Goal: Information Seeking & Learning: Learn about a topic

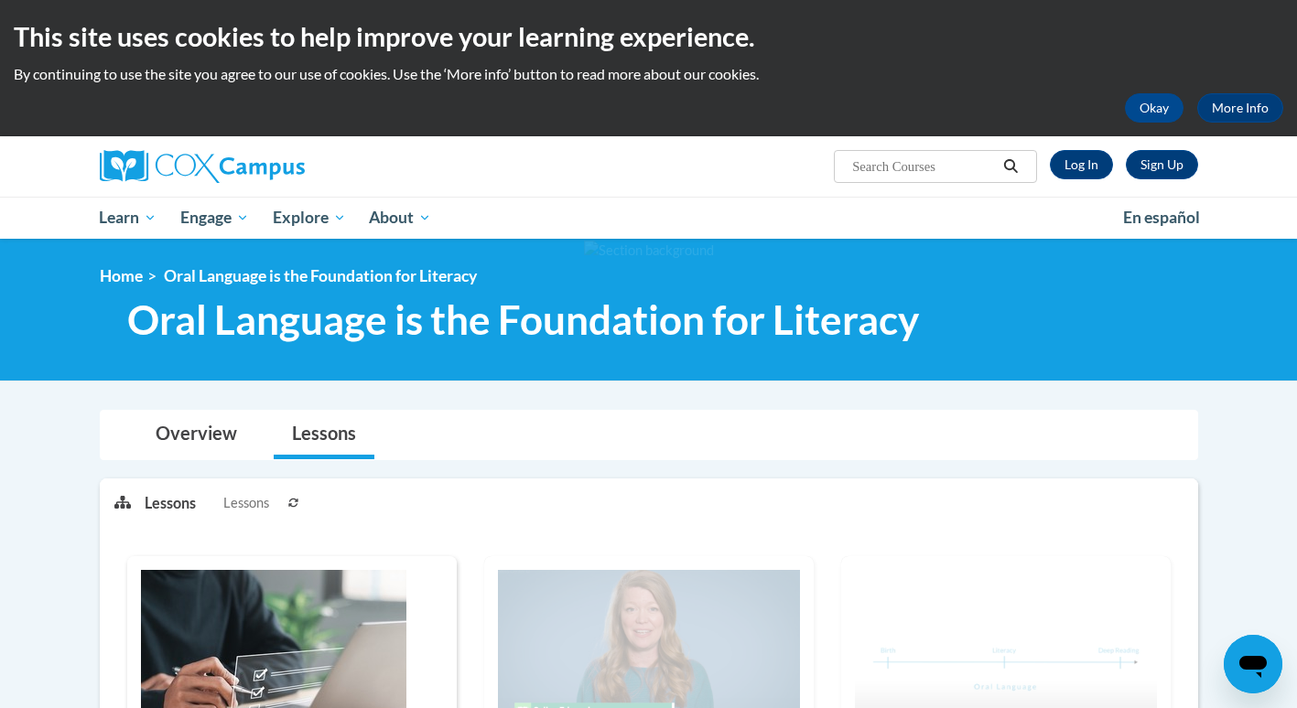
scroll to position [3, 0]
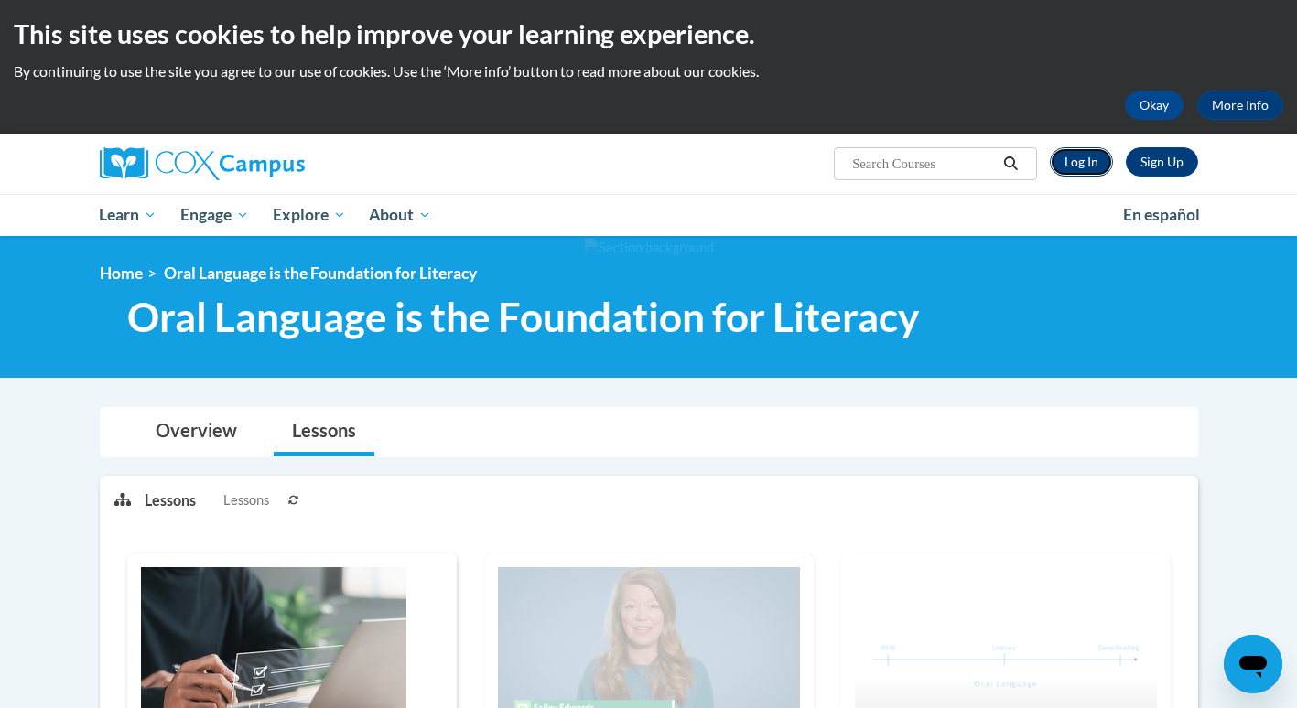
click at [1075, 167] on link "Log In" at bounding box center [1081, 161] width 63 height 29
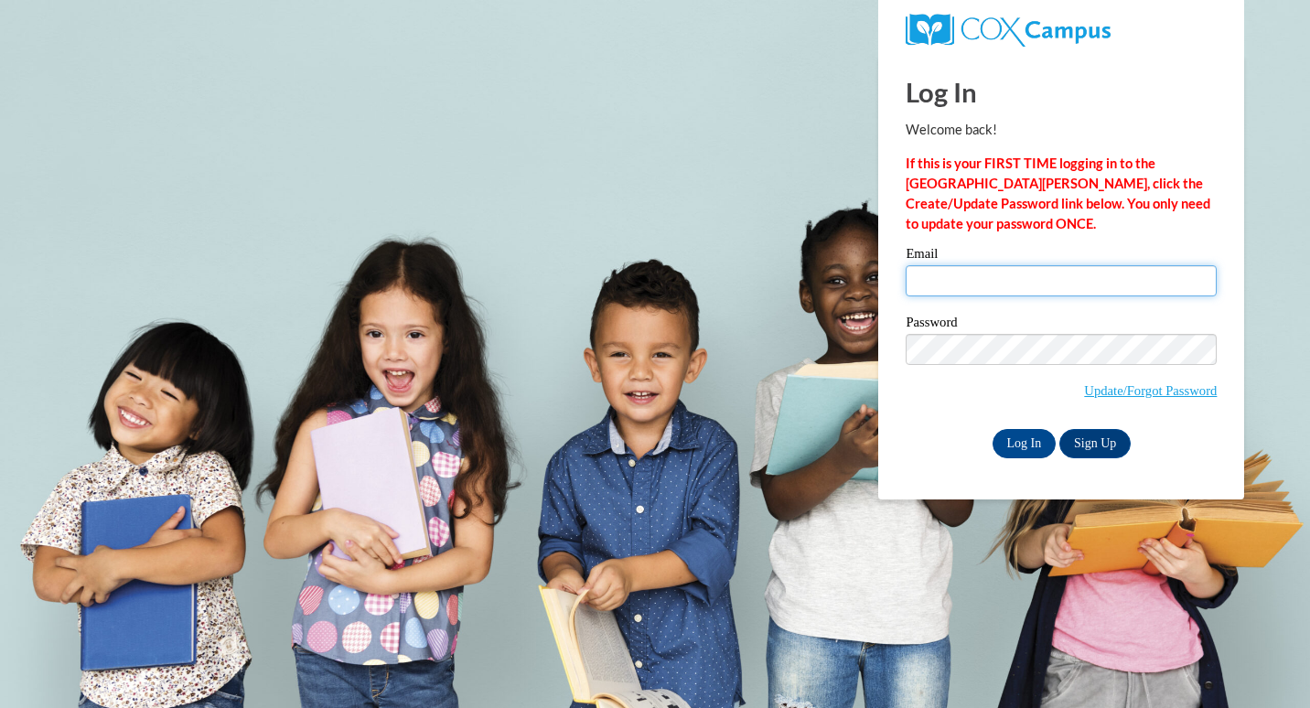
click at [985, 280] on input "Email" at bounding box center [1061, 280] width 311 height 31
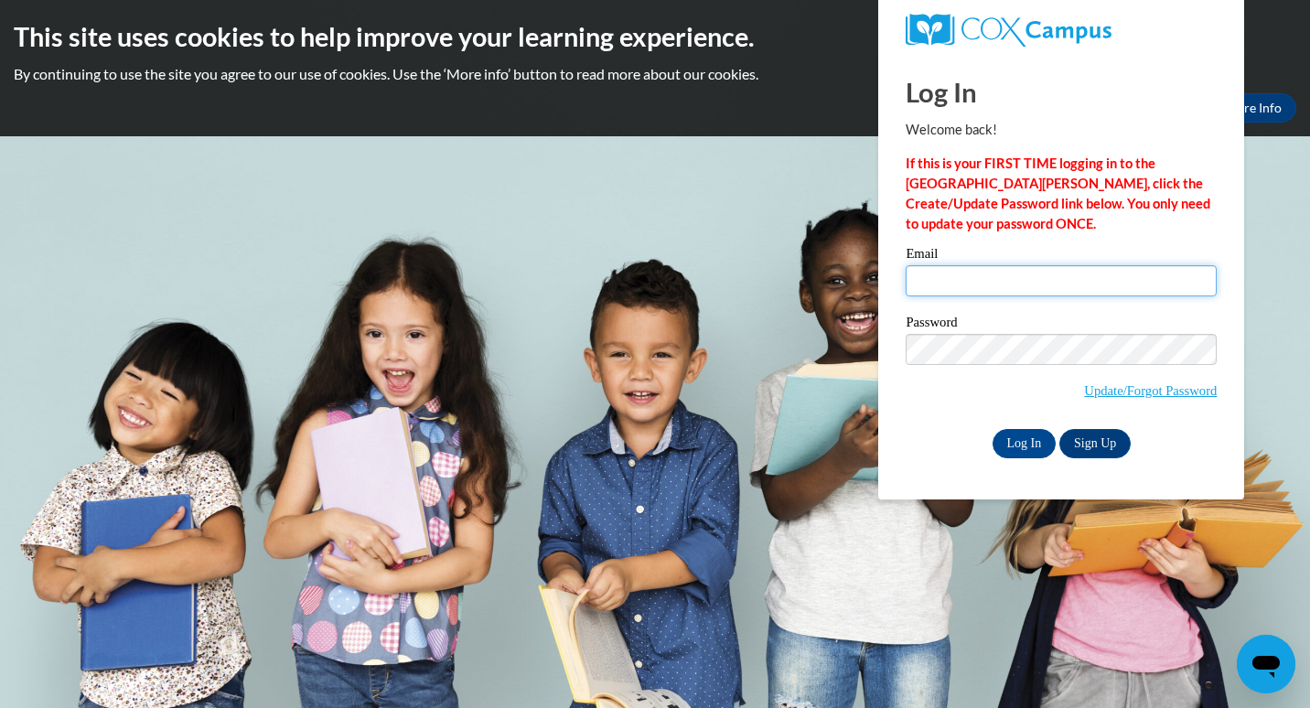
type input "perb2@ivytech.edu"
click at [1037, 443] on input "Log In" at bounding box center [1025, 443] width 64 height 29
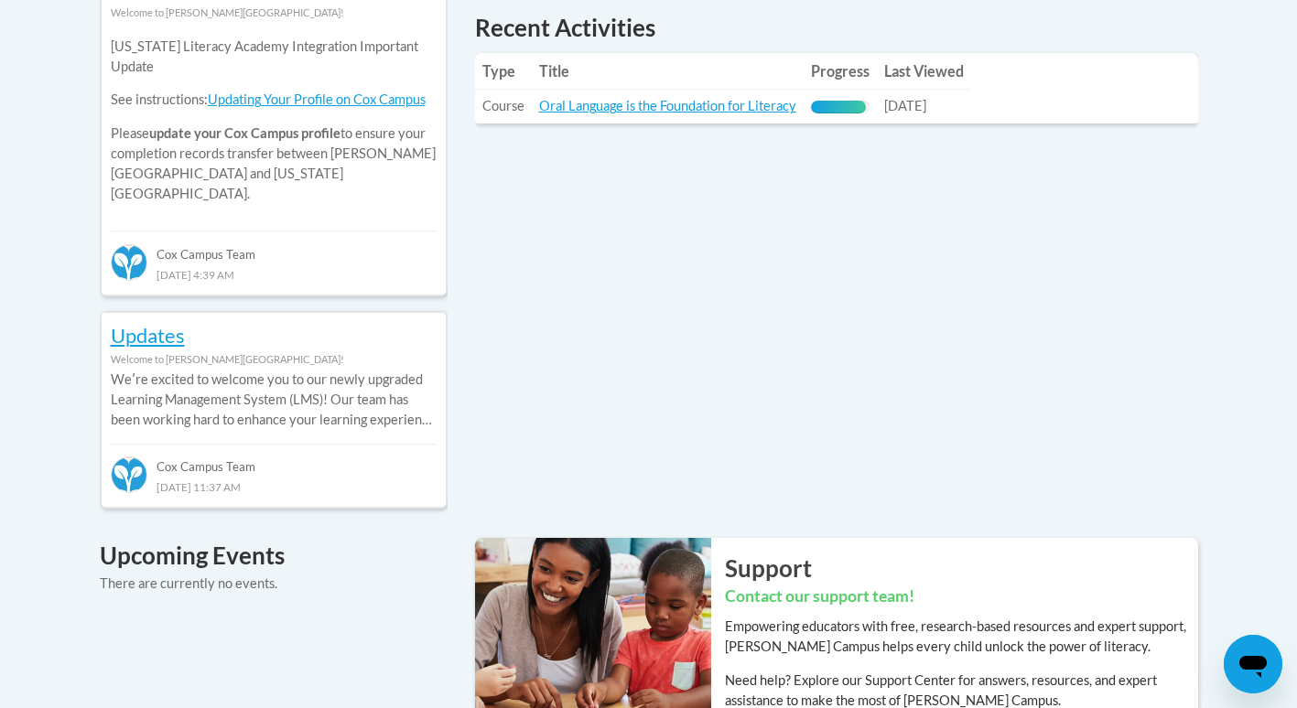
scroll to position [888, 0]
click at [715, 106] on link "Oral Language is the Foundation for Literacy" at bounding box center [667, 105] width 257 height 16
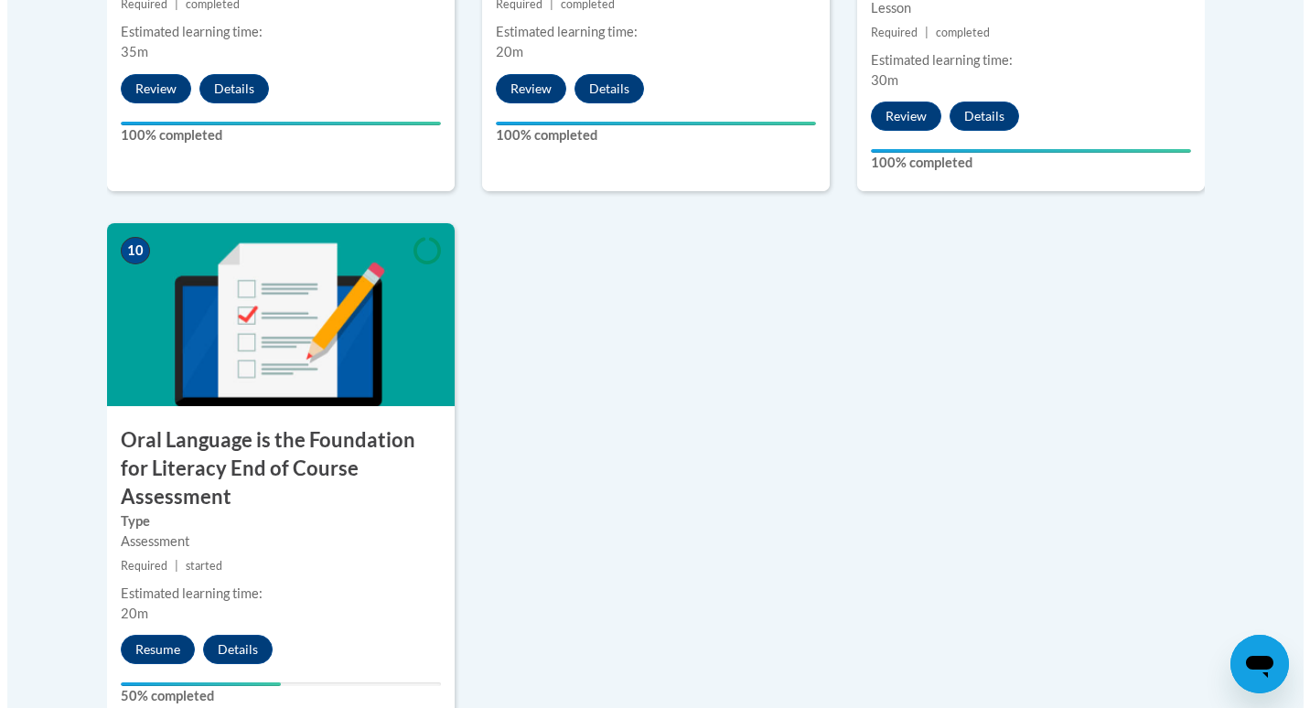
scroll to position [1905, 0]
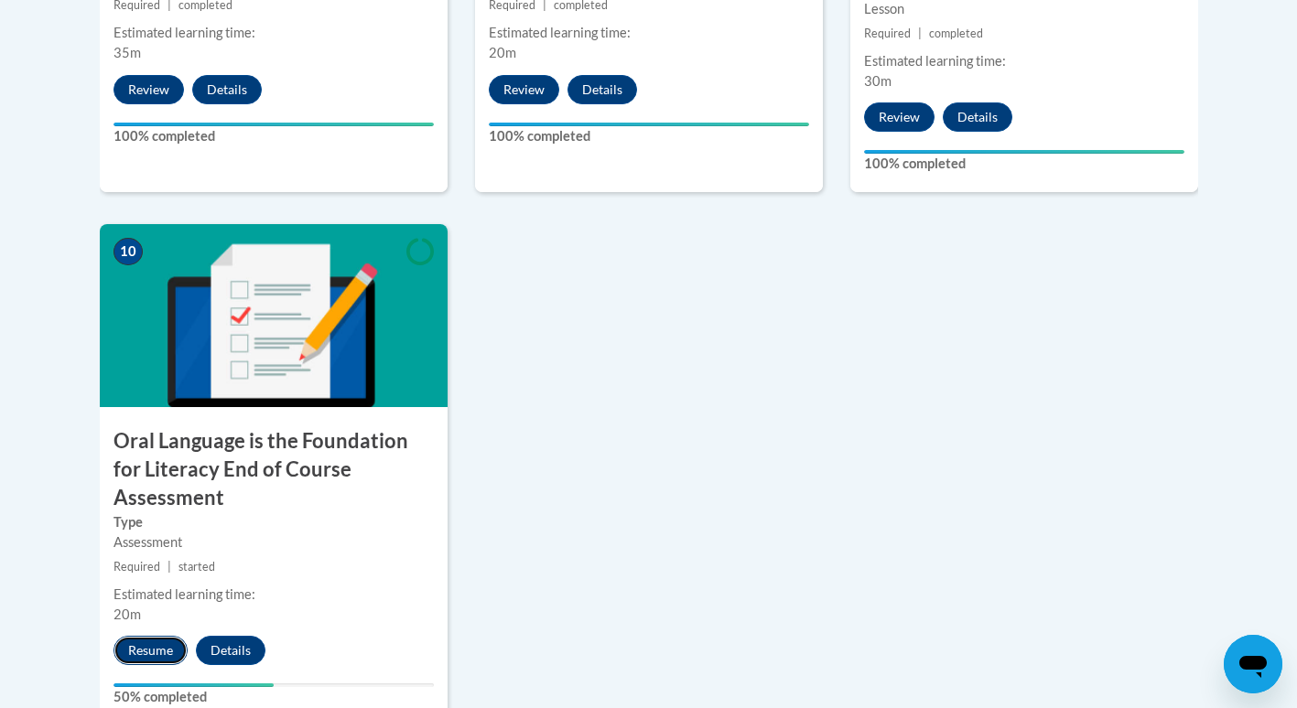
click at [158, 636] on button "Resume" at bounding box center [150, 650] width 74 height 29
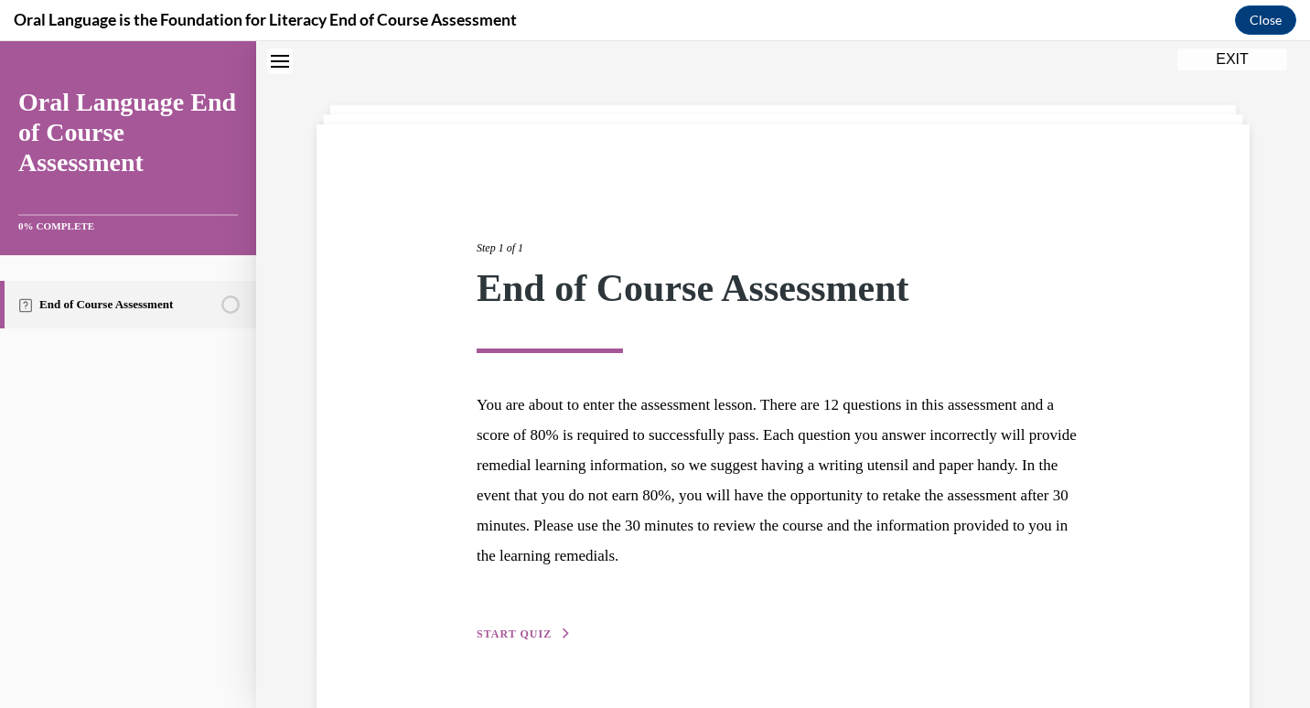
scroll to position [102, 0]
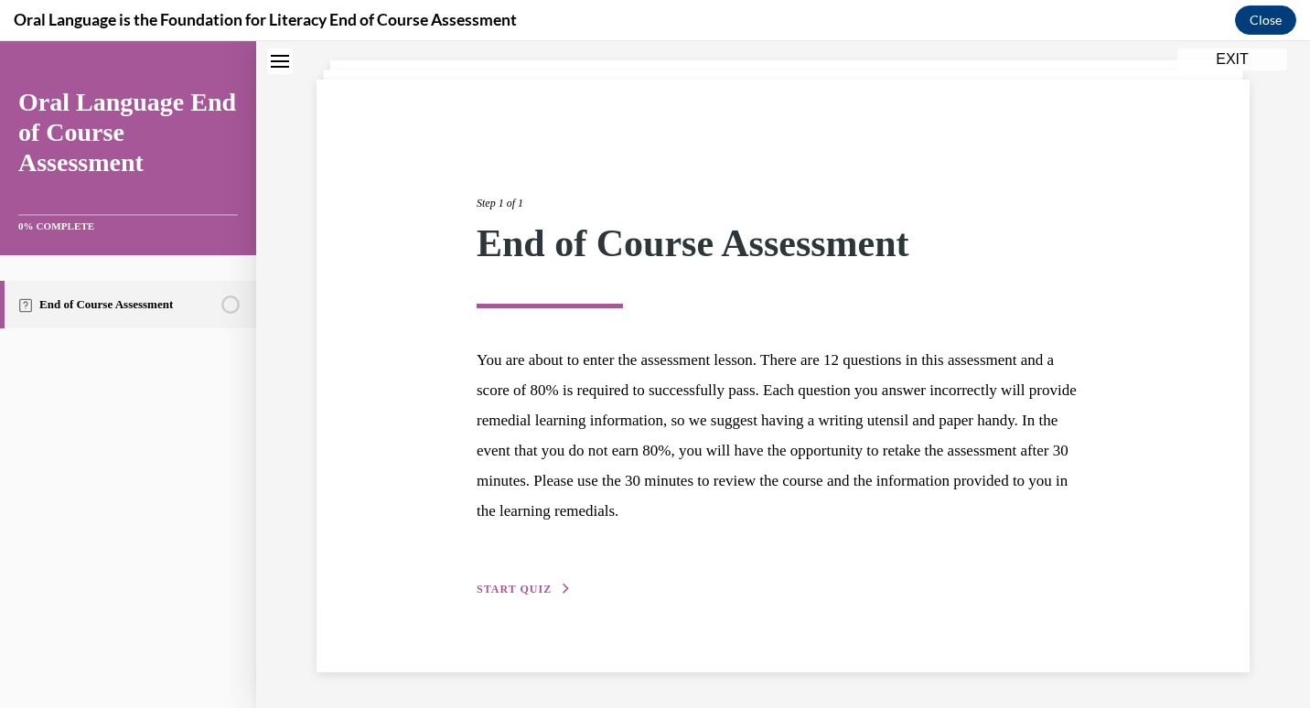
click at [533, 582] on button "START QUIZ" at bounding box center [524, 589] width 95 height 16
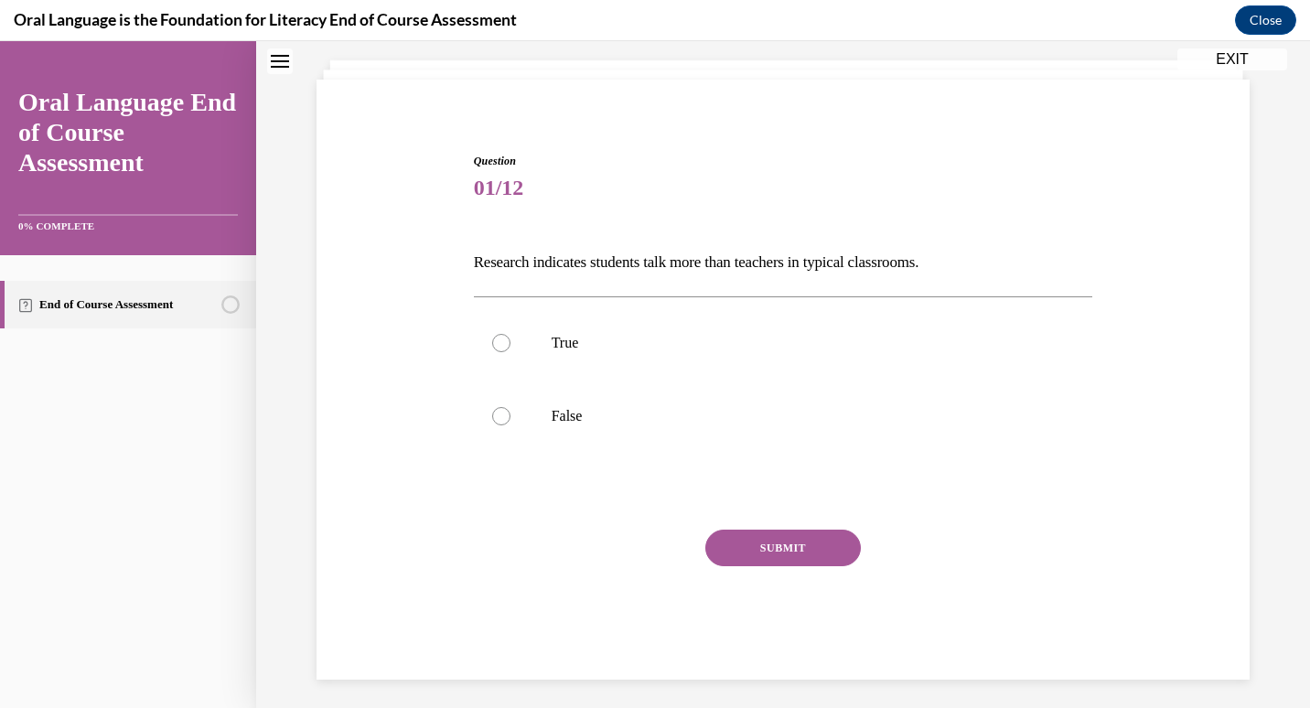
drag, startPoint x: 469, startPoint y: 256, endPoint x: 1077, endPoint y: 223, distance: 608.5
click at [1077, 223] on div "Question 01/12 Research indicates students talk more than teachers in typical c…" at bounding box center [783, 416] width 619 height 527
drag, startPoint x: 729, startPoint y: 266, endPoint x: 398, endPoint y: 216, distance: 335.0
click at [398, 216] on div "Question 01/12 Research indicates students talk more than teachers in typical c…" at bounding box center [783, 389] width 942 height 582
click at [416, 236] on div "Question 01/12 Research indicates students talk more than teachers in typical c…" at bounding box center [783, 389] width 942 height 582
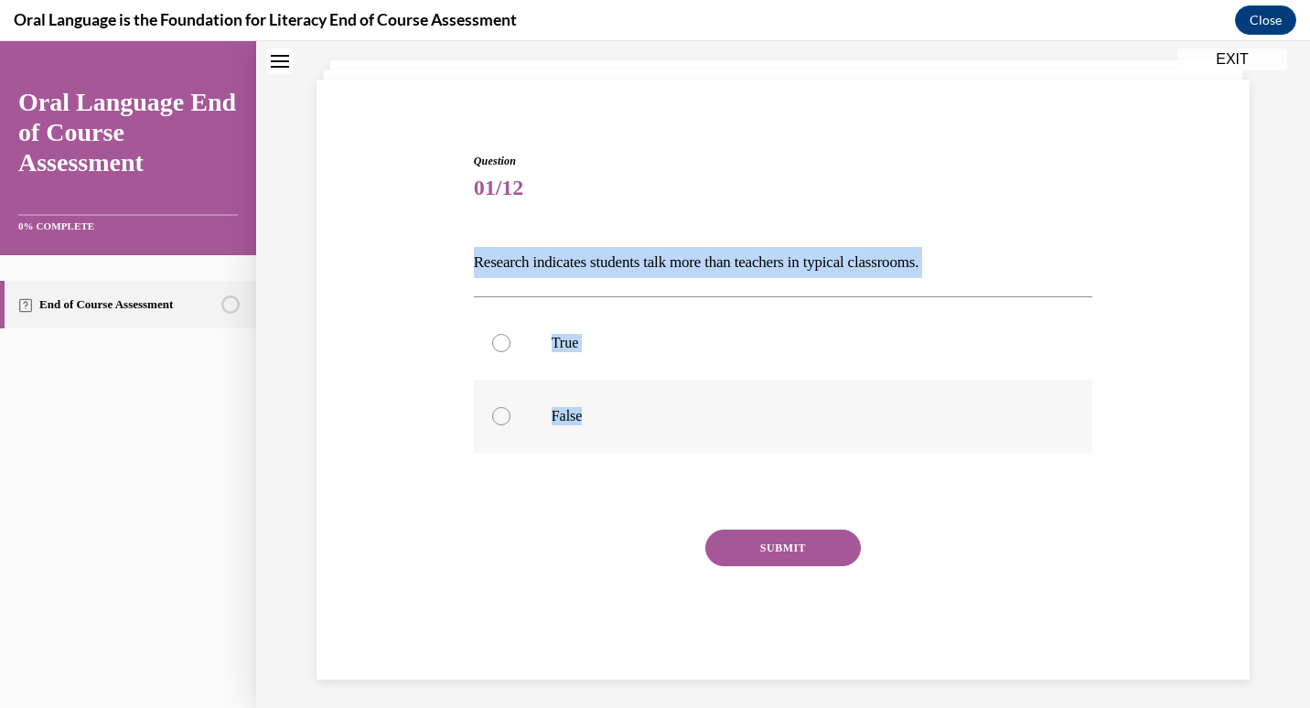
drag, startPoint x: 416, startPoint y: 236, endPoint x: 684, endPoint y: 395, distance: 311.8
click at [684, 395] on div "Question 01/12 Research indicates students talk more than teachers in typical c…" at bounding box center [783, 389] width 942 height 582
drag, startPoint x: 684, startPoint y: 395, endPoint x: 583, endPoint y: 274, distance: 157.8
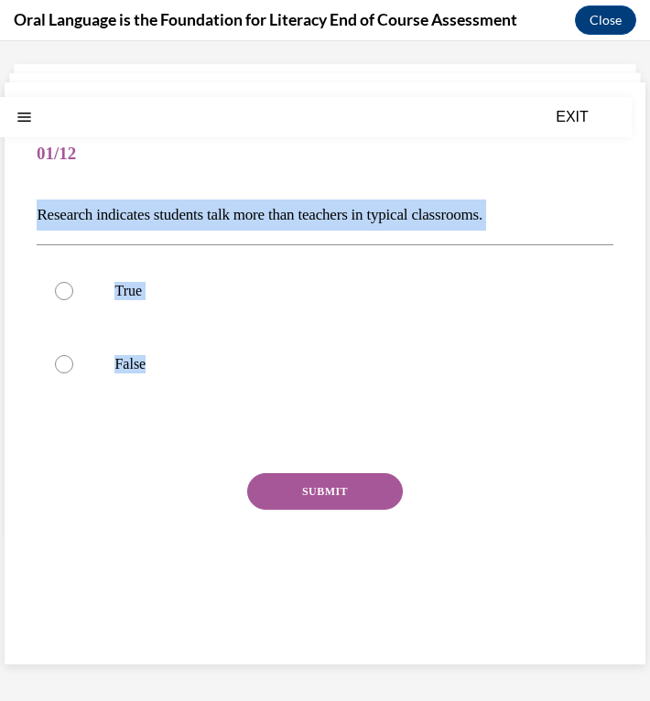
scroll to position [0, 0]
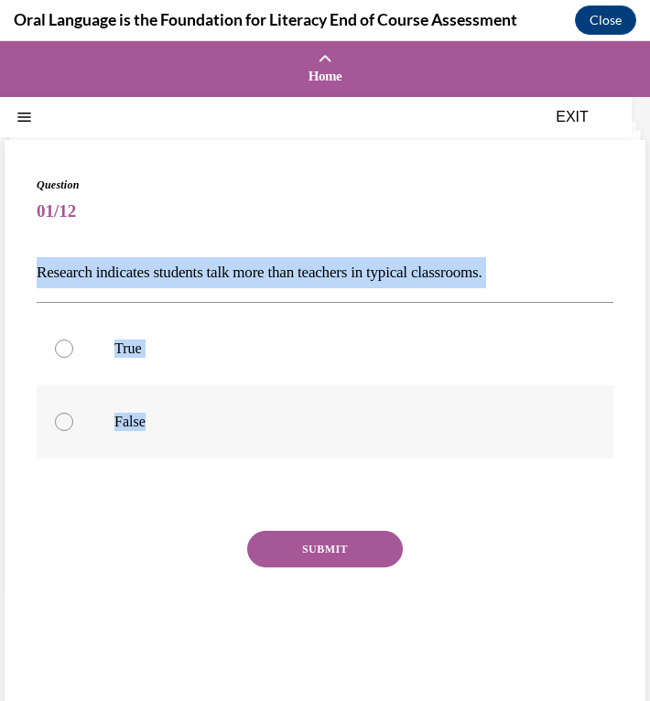
click at [118, 427] on p "False" at bounding box center [340, 422] width 453 height 18
click at [73, 427] on input "False" at bounding box center [64, 422] width 18 height 18
radio input "true"
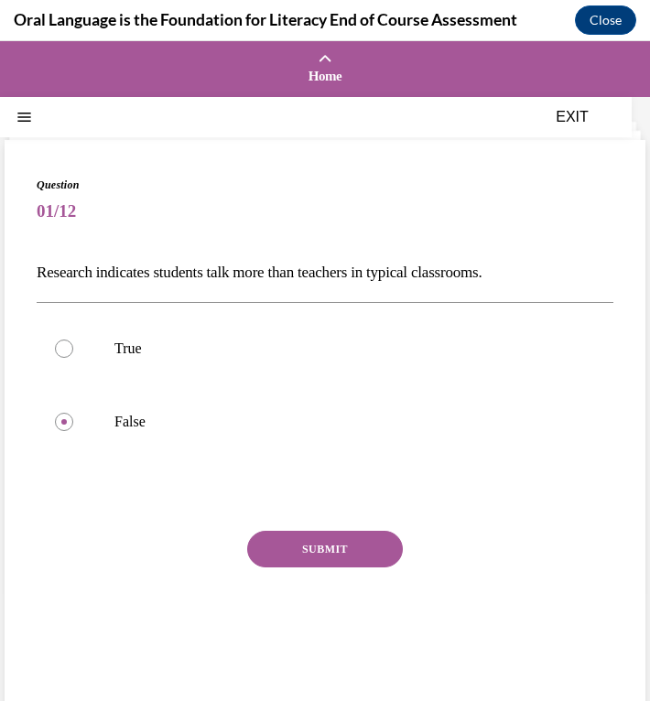
click at [318, 540] on button "SUBMIT" at bounding box center [325, 549] width 156 height 37
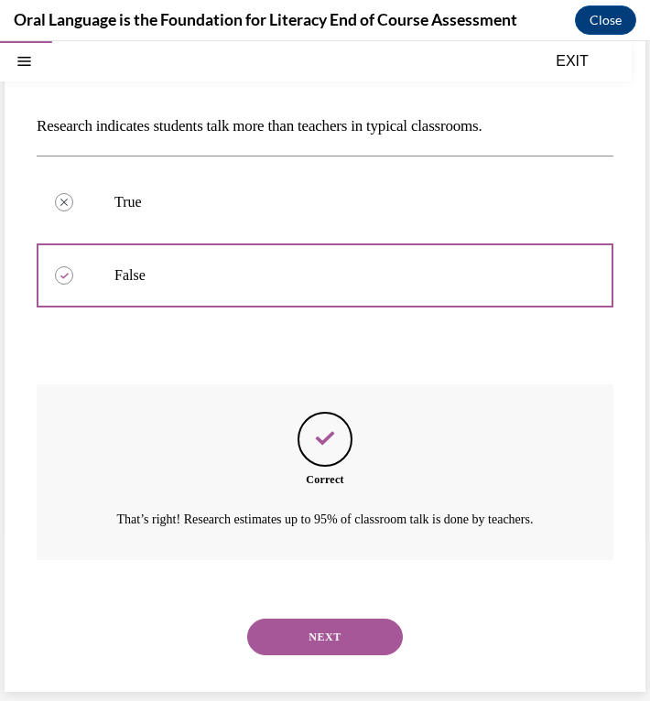
scroll to position [167, 0]
click at [317, 641] on button "NEXT" at bounding box center [325, 637] width 156 height 37
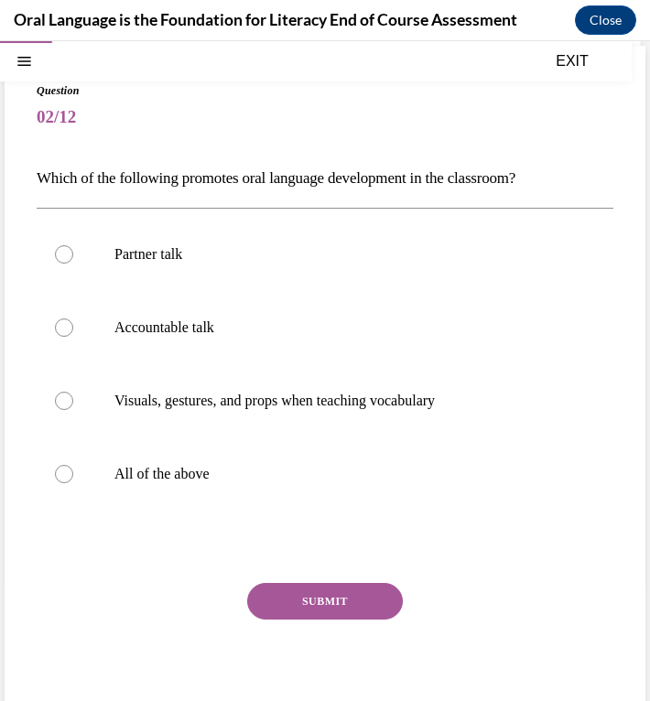
scroll to position [126, 0]
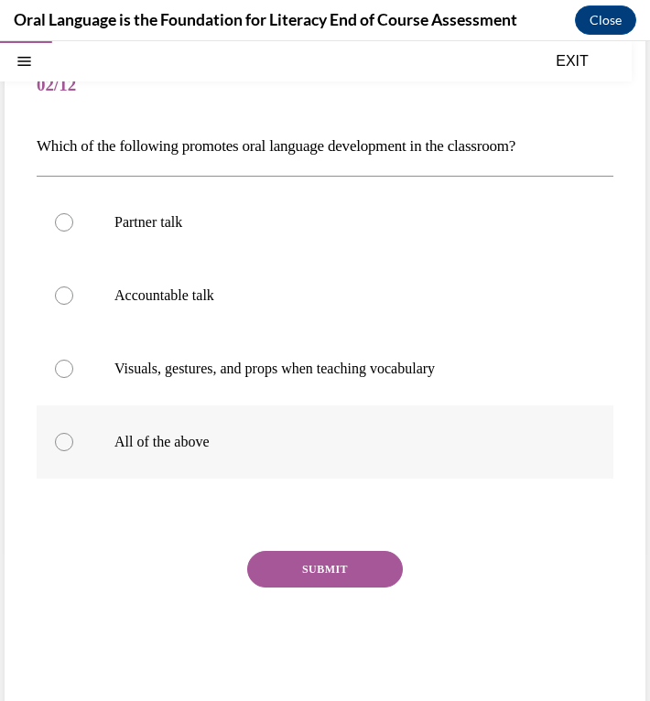
click at [115, 428] on label "All of the above" at bounding box center [325, 441] width 576 height 73
click at [73, 433] on input "All of the above" at bounding box center [64, 442] width 18 height 18
radio input "true"
click at [295, 562] on button "SUBMIT" at bounding box center [325, 569] width 156 height 37
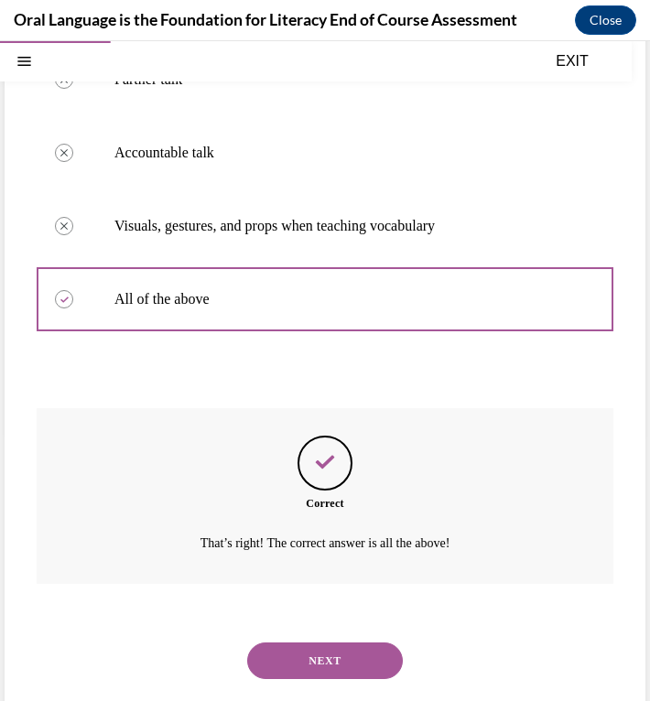
scroll to position [293, 0]
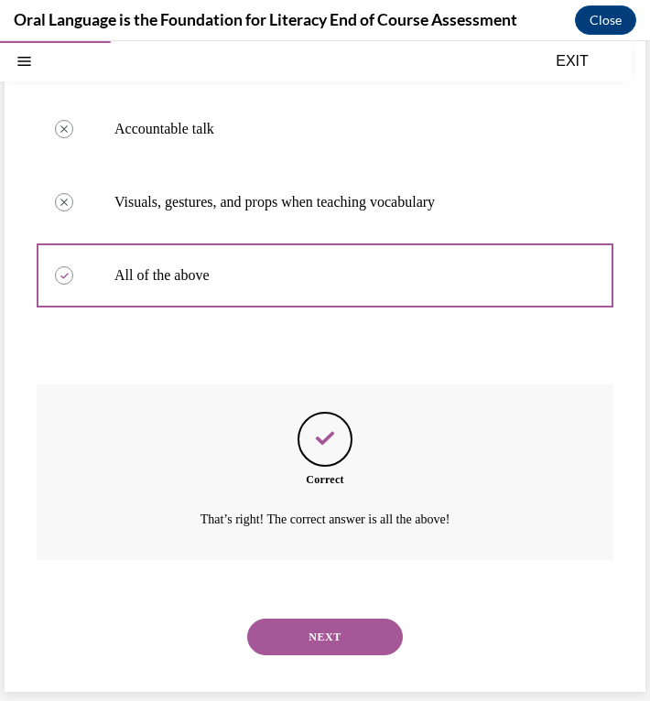
click at [311, 630] on button "NEXT" at bounding box center [325, 637] width 156 height 37
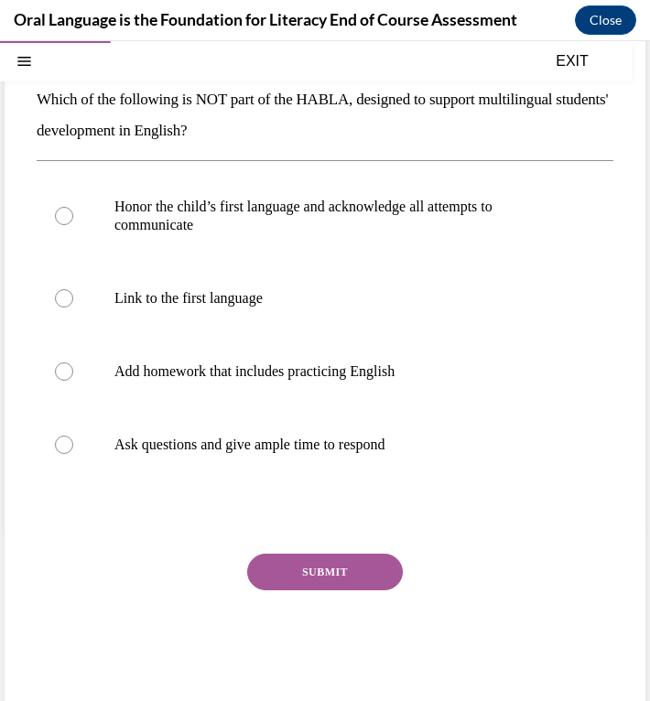
scroll to position [183, 0]
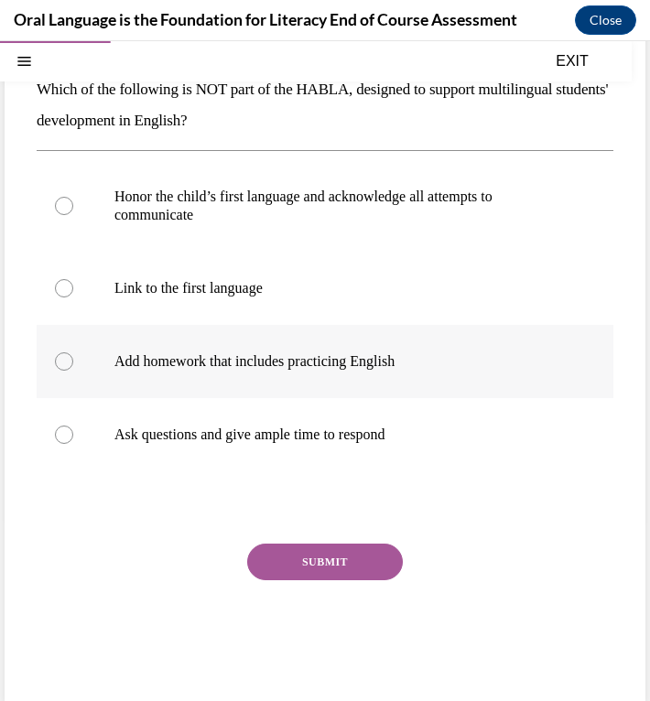
click at [274, 371] on label "Add homework that includes practicing English" at bounding box center [325, 361] width 576 height 73
click at [73, 371] on input "Add homework that includes practicing English" at bounding box center [64, 361] width 18 height 18
radio input "true"
click at [291, 571] on button "SUBMIT" at bounding box center [325, 562] width 156 height 37
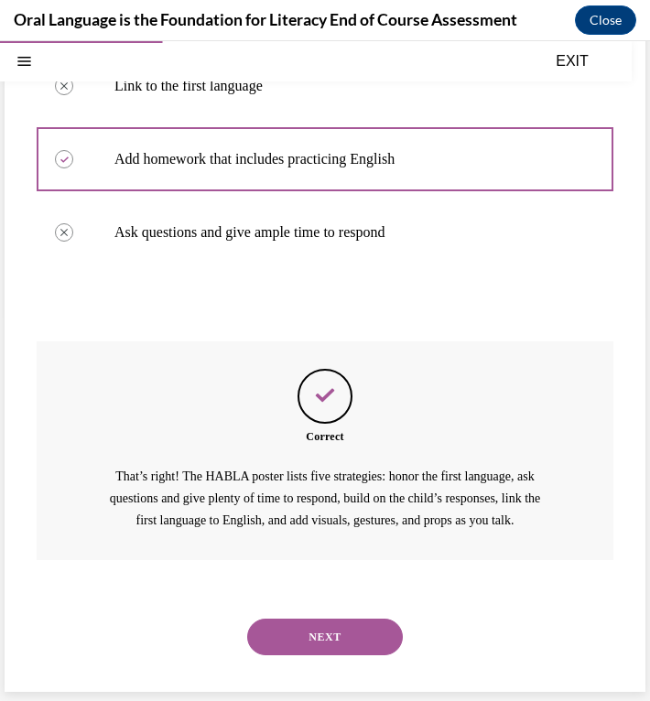
scroll to position [407, 0]
click at [312, 641] on button "NEXT" at bounding box center [325, 637] width 156 height 37
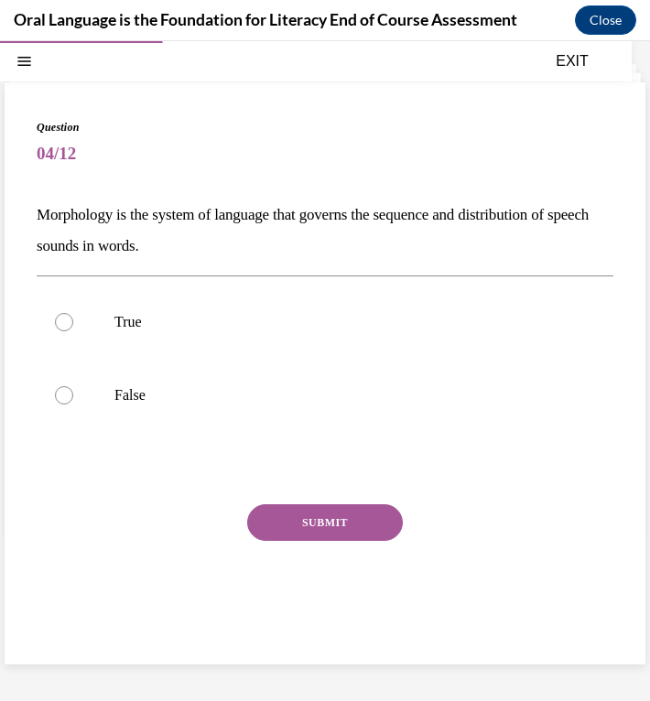
scroll to position [58, 0]
click at [159, 393] on p "False" at bounding box center [340, 395] width 453 height 18
click at [73, 393] on input "False" at bounding box center [64, 395] width 18 height 18
radio input "true"
click at [357, 522] on button "SUBMIT" at bounding box center [325, 522] width 156 height 37
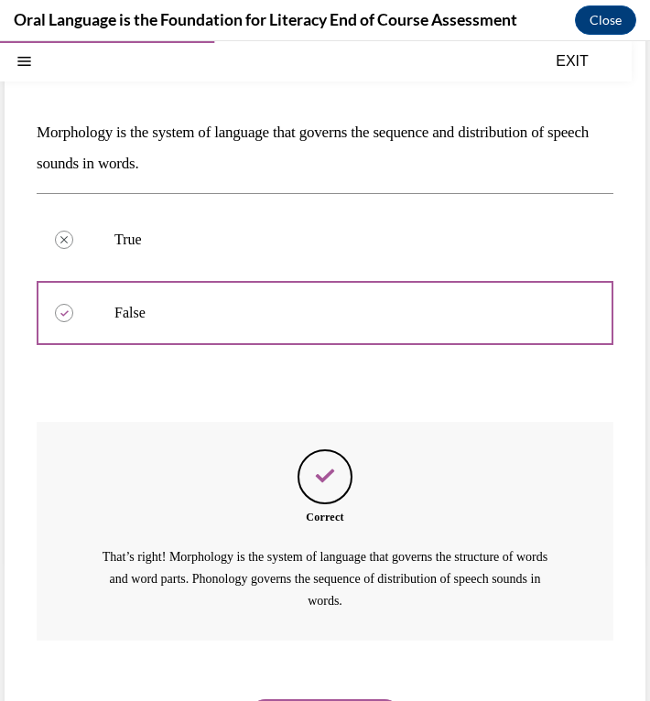
scroll to position [221, 0]
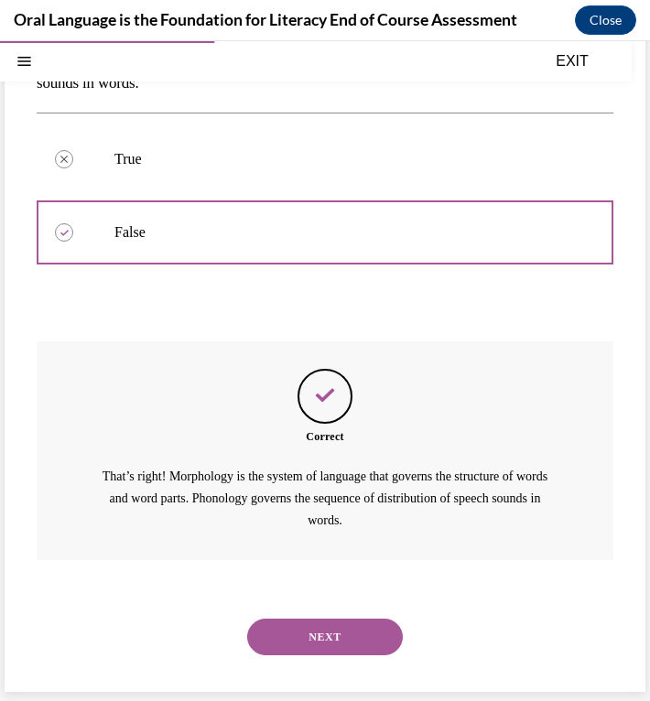
click at [295, 644] on button "NEXT" at bounding box center [325, 637] width 156 height 37
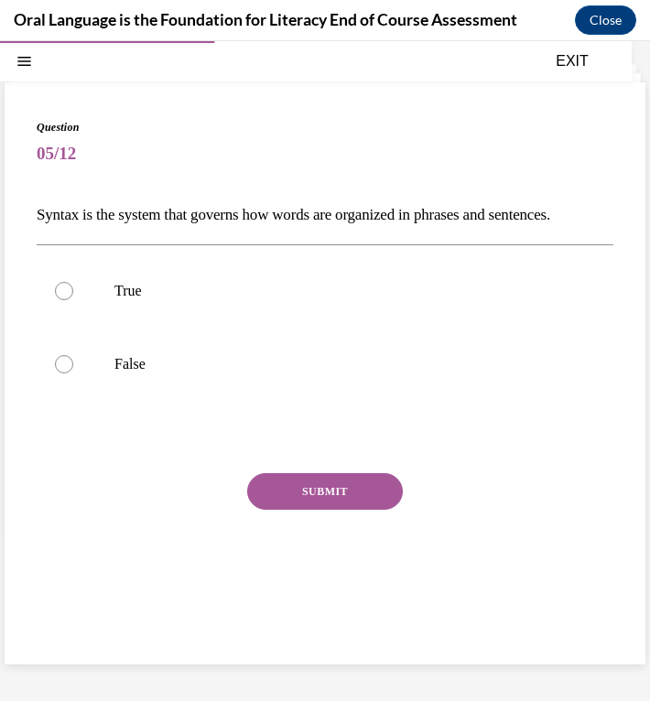
scroll to position [58, 0]
click at [125, 328] on label "True" at bounding box center [325, 290] width 576 height 73
click at [73, 300] on input "True" at bounding box center [64, 291] width 18 height 18
radio input "true"
click at [277, 510] on button "SUBMIT" at bounding box center [325, 491] width 156 height 37
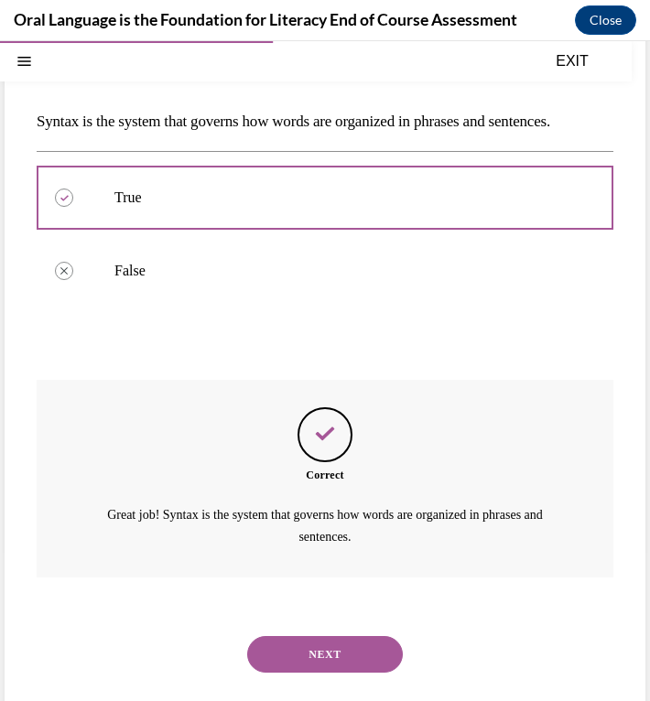
scroll to position [199, 0]
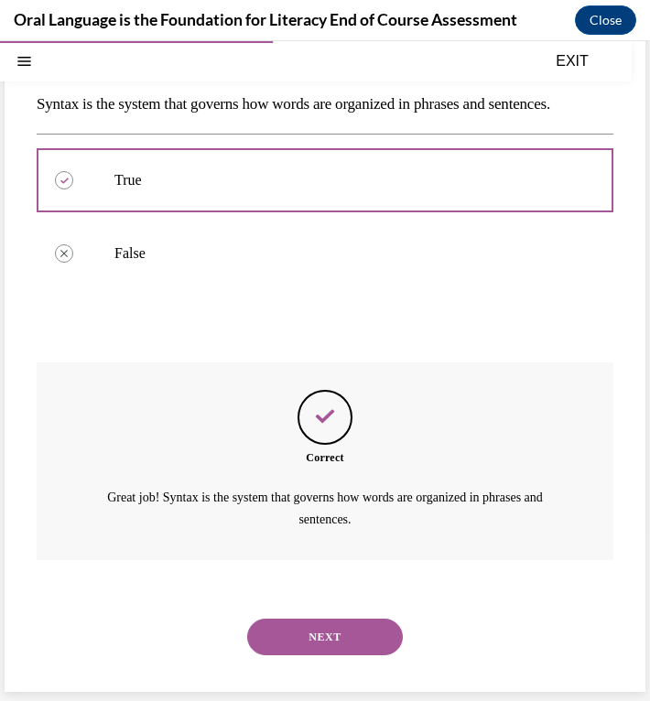
click at [274, 640] on button "NEXT" at bounding box center [325, 637] width 156 height 37
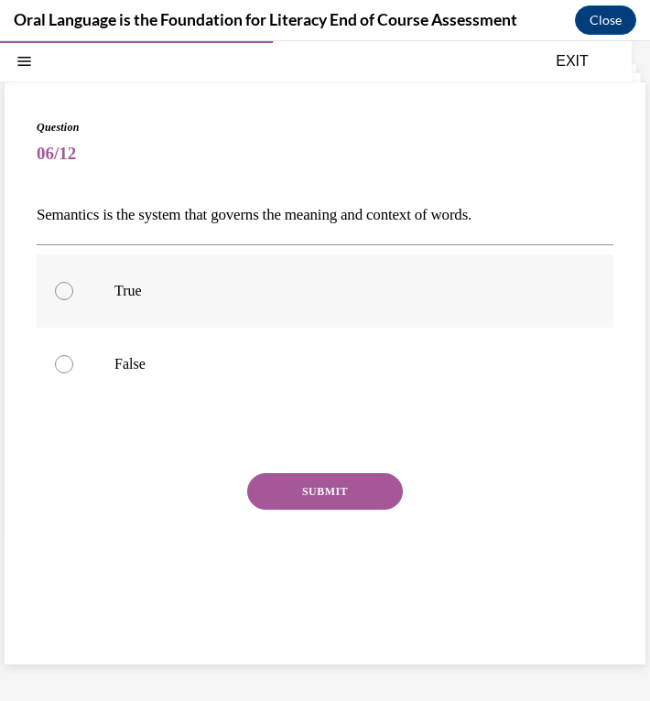
click at [188, 292] on p "True" at bounding box center [340, 291] width 453 height 18
click at [73, 292] on input "True" at bounding box center [64, 291] width 18 height 18
radio input "true"
click at [296, 494] on button "SUBMIT" at bounding box center [325, 491] width 156 height 37
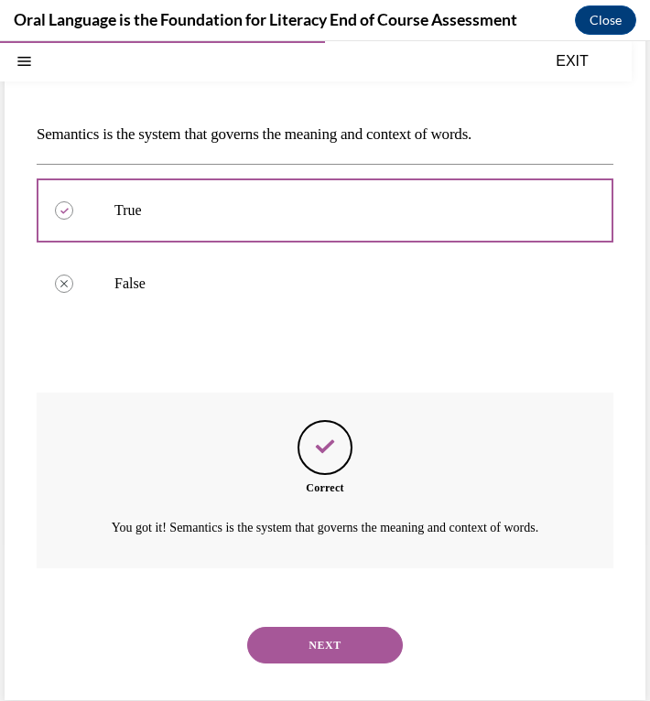
scroll to position [167, 0]
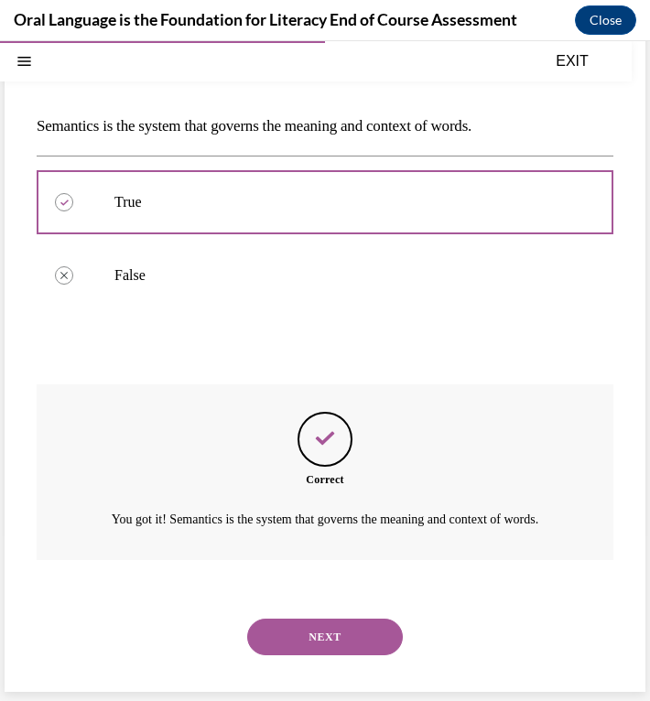
click at [304, 630] on button "NEXT" at bounding box center [325, 637] width 156 height 37
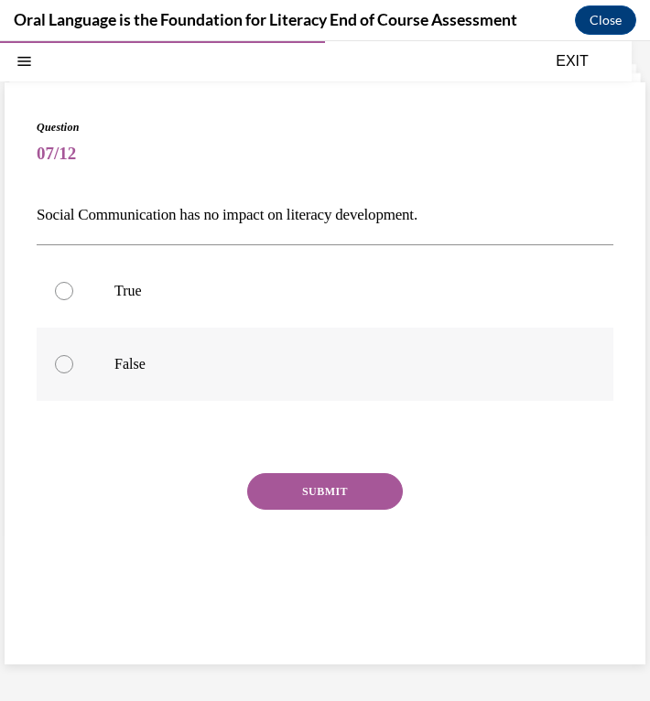
click at [107, 361] on label "False" at bounding box center [325, 364] width 576 height 73
click at [73, 361] on input "False" at bounding box center [64, 364] width 18 height 18
radio input "true"
click at [328, 500] on button "SUBMIT" at bounding box center [325, 491] width 156 height 37
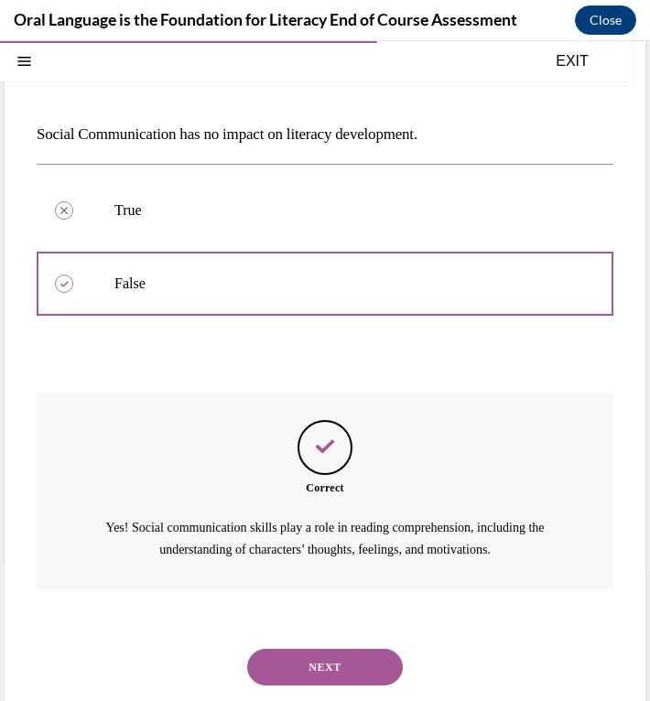
scroll to position [167, 0]
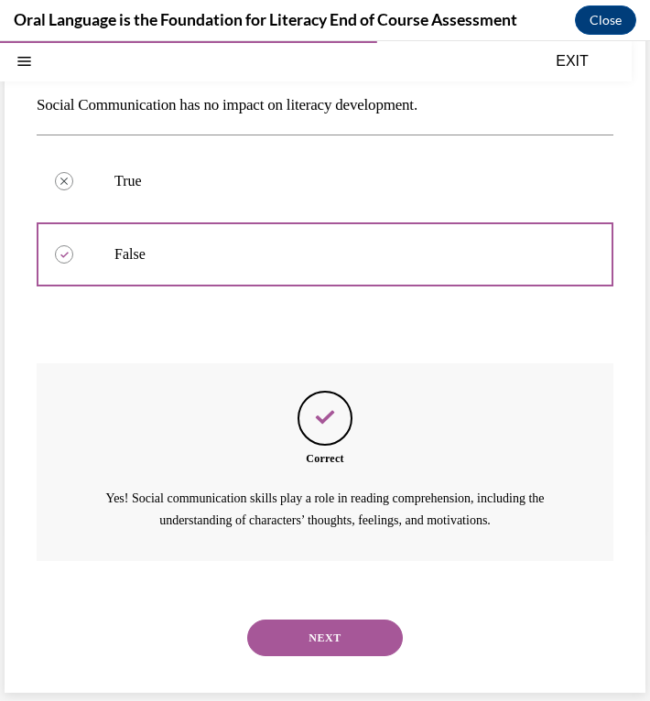
click at [318, 636] on button "NEXT" at bounding box center [325, 637] width 156 height 37
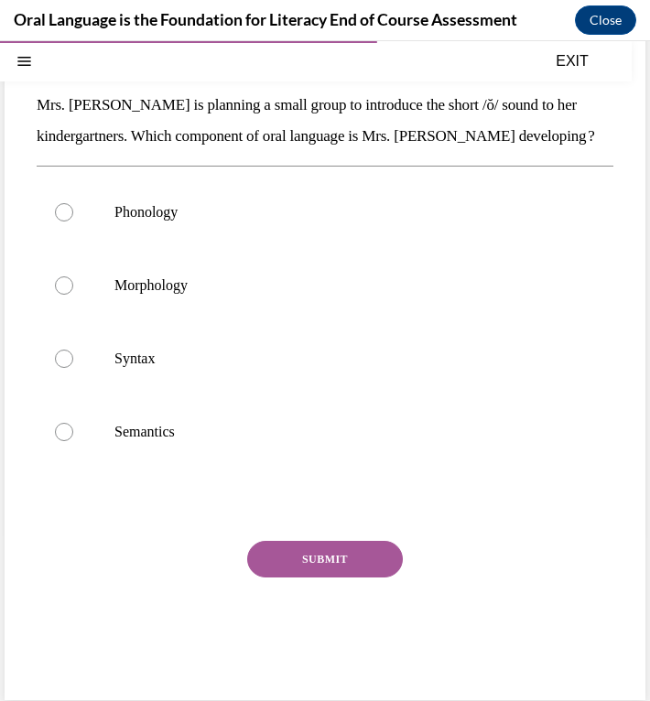
scroll to position [126, 0]
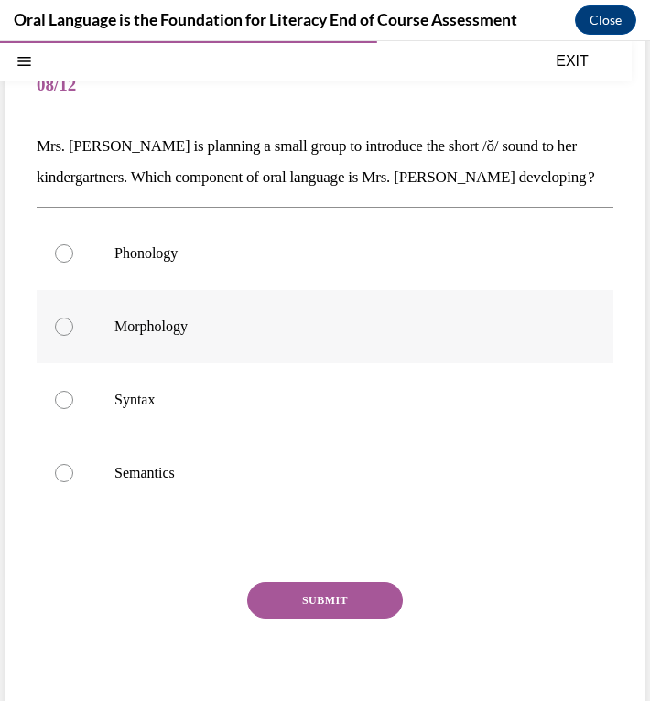
click at [135, 346] on label "Morphology" at bounding box center [325, 326] width 576 height 73
click at [73, 336] on input "Morphology" at bounding box center [64, 327] width 18 height 18
radio input "true"
click at [166, 238] on label "Phonology" at bounding box center [325, 253] width 576 height 73
click at [73, 244] on input "Phonology" at bounding box center [64, 253] width 18 height 18
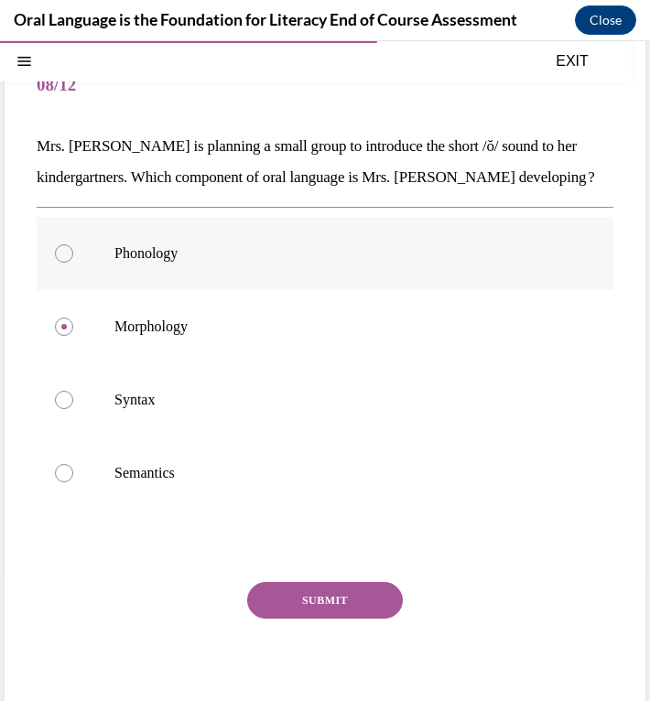
radio input "true"
click at [294, 609] on button "SUBMIT" at bounding box center [325, 600] width 156 height 37
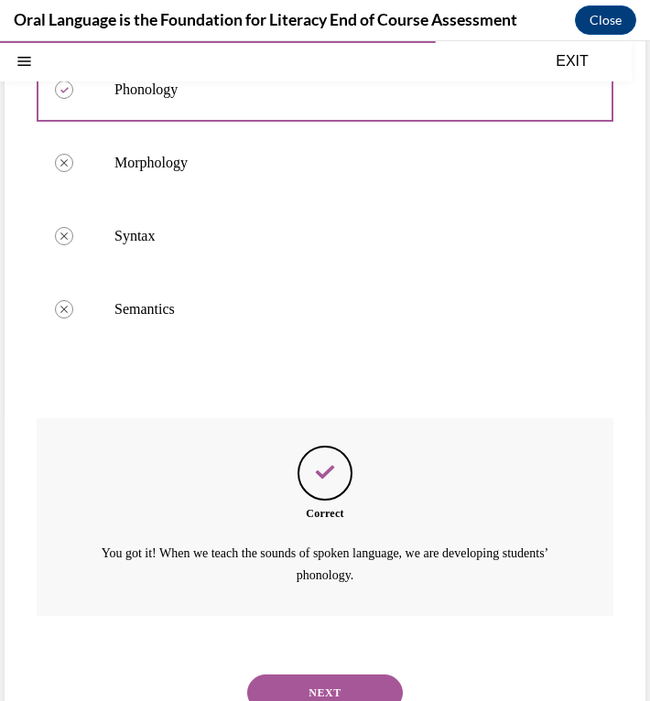
scroll to position [345, 0]
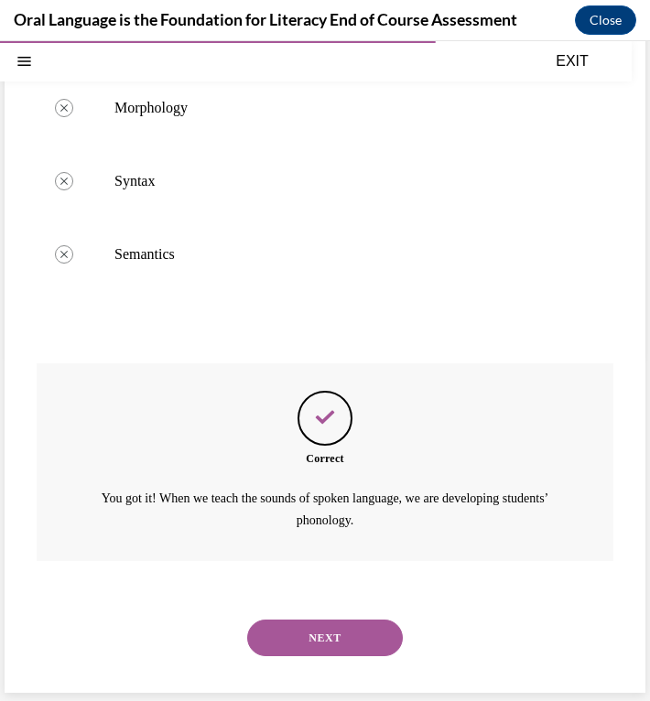
drag, startPoint x: 308, startPoint y: 639, endPoint x: 268, endPoint y: 639, distance: 40.3
click at [268, 639] on button "NEXT" at bounding box center [325, 637] width 156 height 37
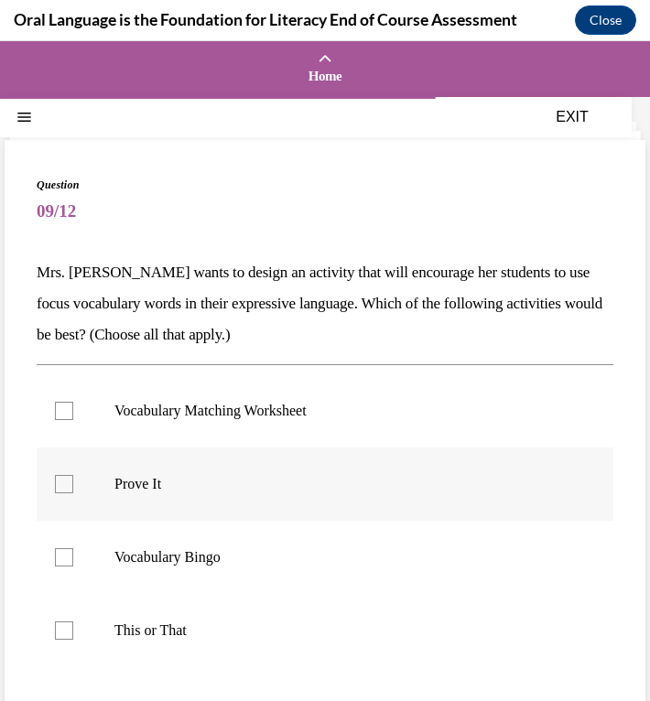
click at [161, 473] on label "Prove It" at bounding box center [325, 483] width 576 height 73
click at [73, 475] on input "Prove It" at bounding box center [64, 484] width 18 height 18
checkbox input "true"
click at [162, 614] on label "This or That" at bounding box center [325, 630] width 576 height 73
click at [73, 621] on input "This or That" at bounding box center [64, 630] width 18 height 18
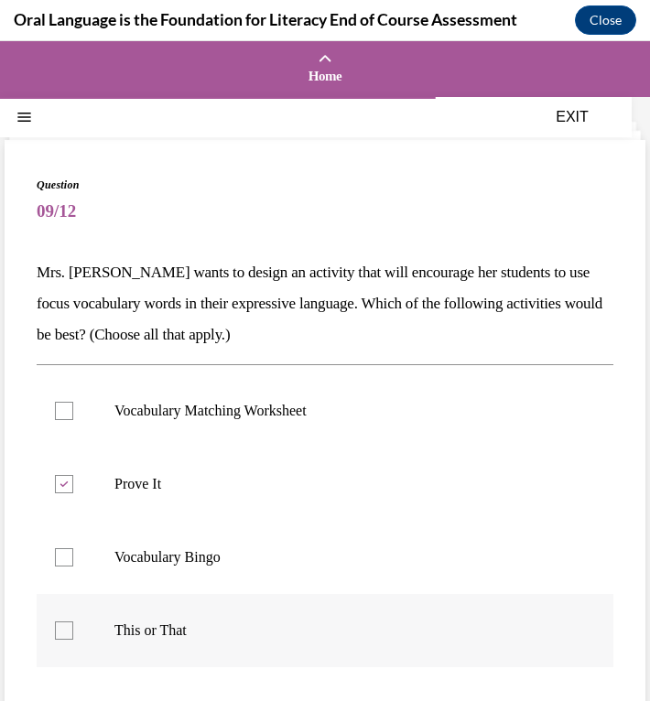
checkbox input "true"
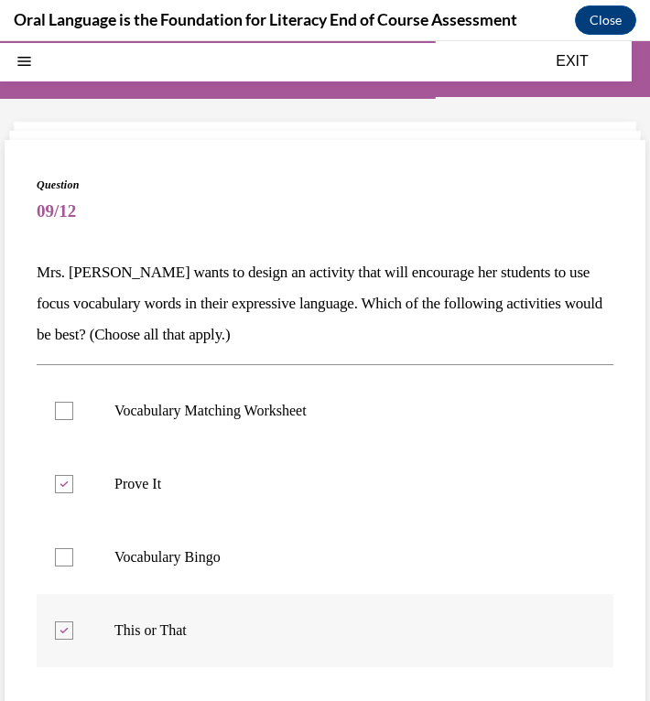
scroll to position [207, 0]
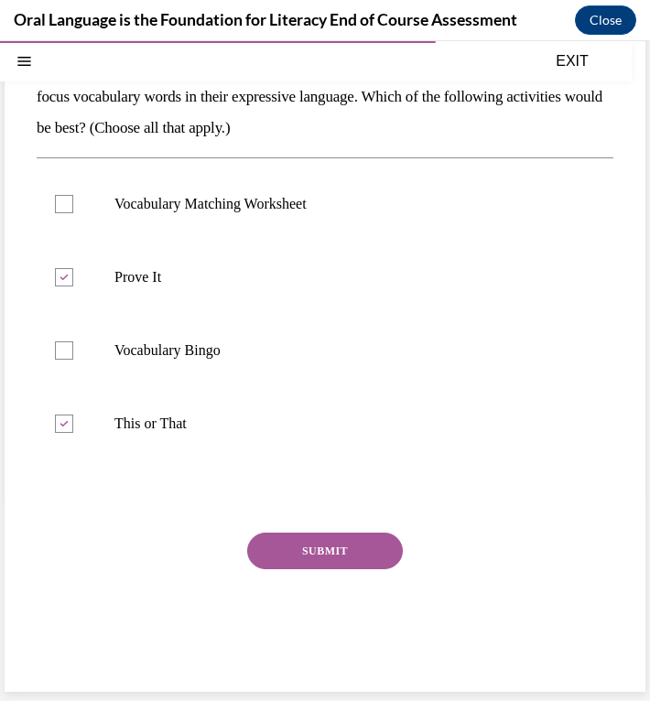
click at [289, 561] on button "SUBMIT" at bounding box center [325, 551] width 156 height 37
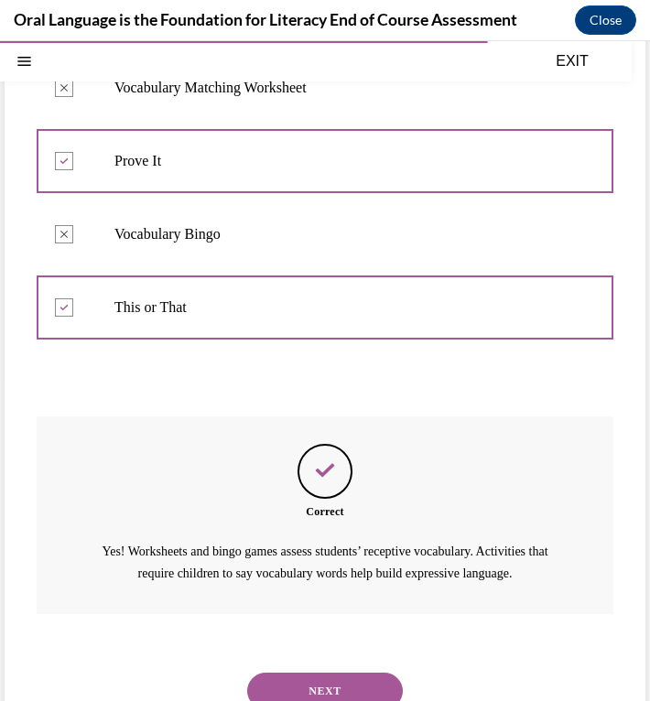
scroll to position [398, 0]
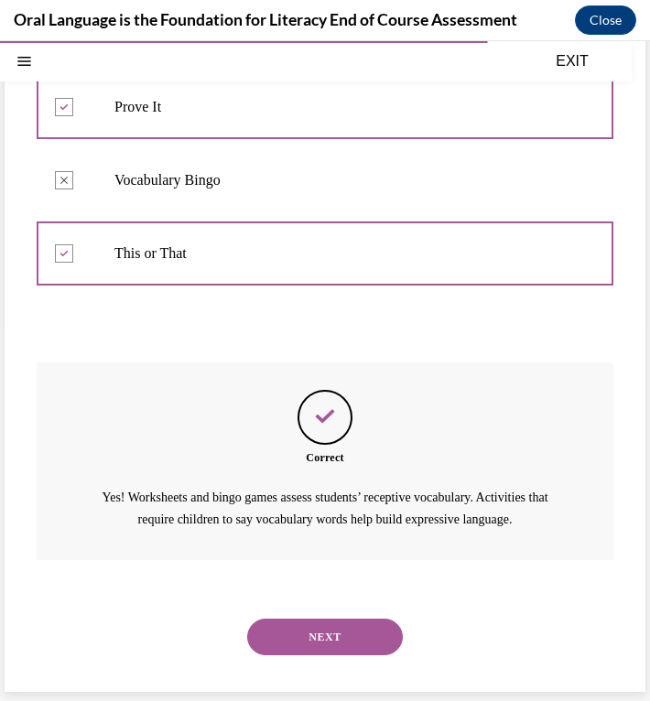
click at [296, 631] on button "NEXT" at bounding box center [325, 637] width 156 height 37
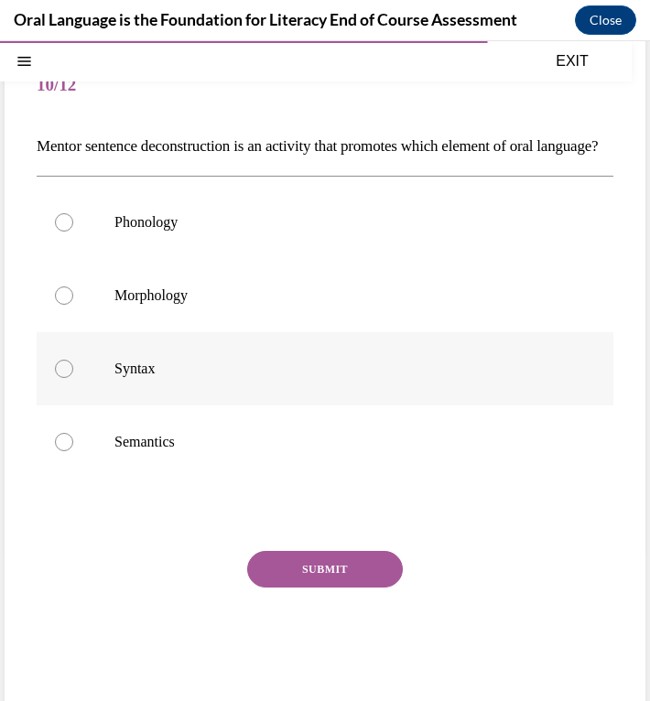
click at [157, 390] on label "Syntax" at bounding box center [325, 368] width 576 height 73
click at [73, 378] on input "Syntax" at bounding box center [64, 369] width 18 height 18
radio input "true"
click at [316, 587] on button "SUBMIT" at bounding box center [325, 569] width 156 height 37
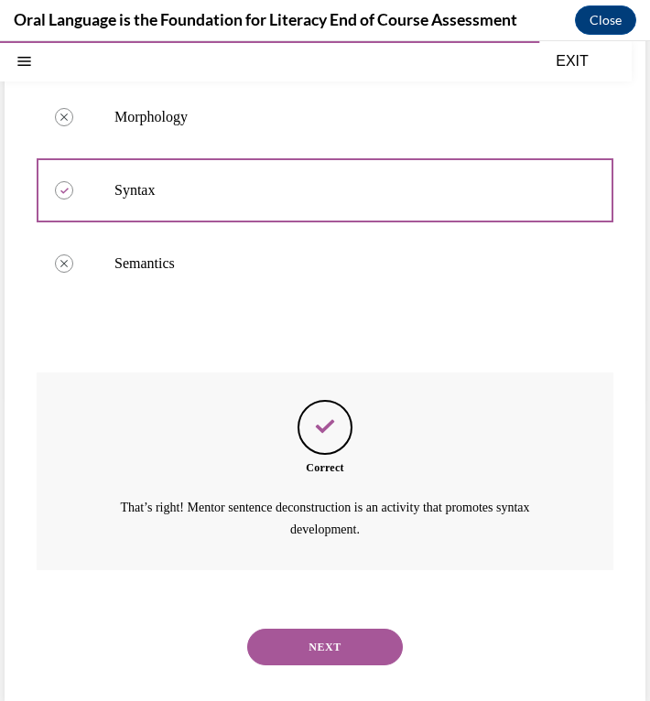
scroll to position [345, 0]
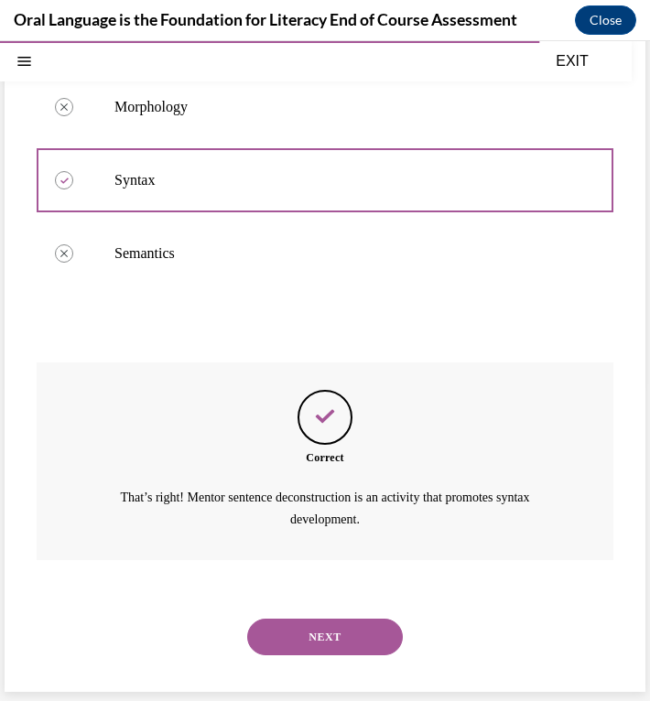
click at [311, 651] on button "NEXT" at bounding box center [325, 637] width 156 height 37
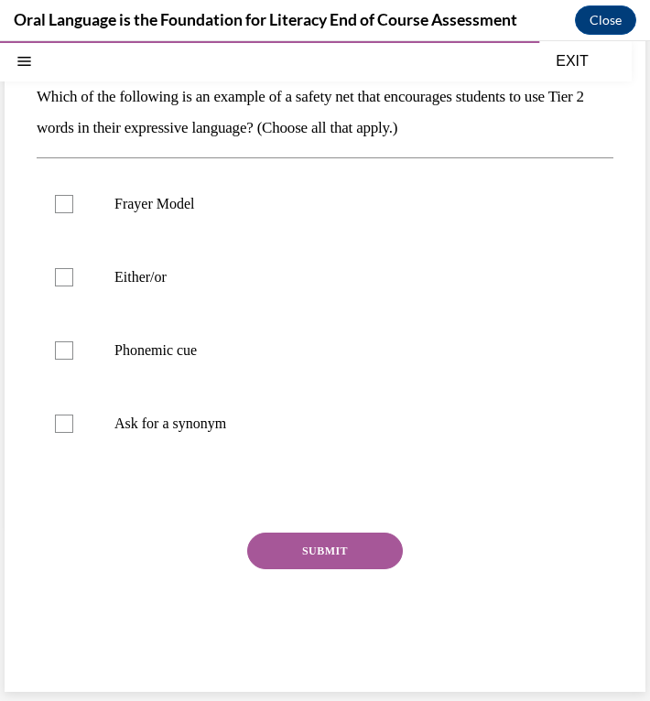
scroll to position [126, 0]
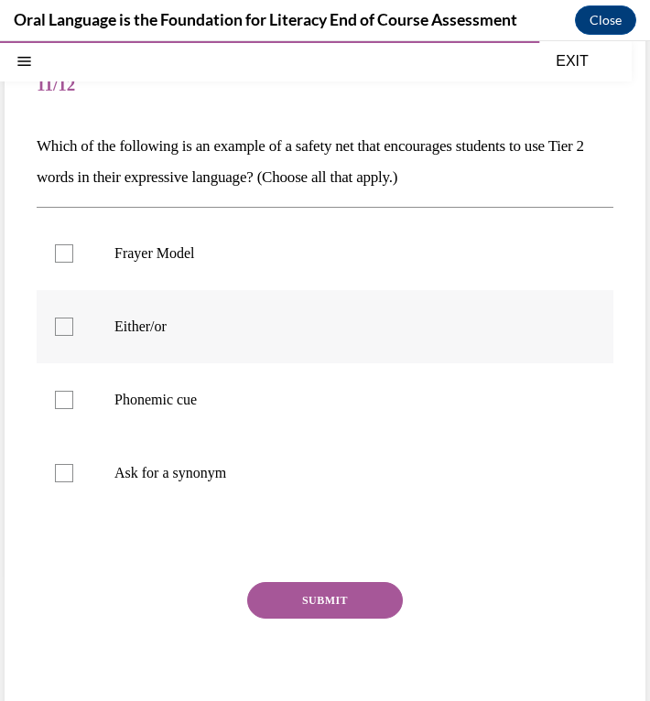
click at [166, 339] on label "Either/or" at bounding box center [325, 326] width 576 height 73
click at [73, 336] on input "Either/or" at bounding box center [64, 327] width 18 height 18
checkbox input "true"
click at [179, 393] on p "Phonemic cue" at bounding box center [340, 400] width 453 height 18
click at [73, 393] on input "Phonemic cue" at bounding box center [64, 400] width 18 height 18
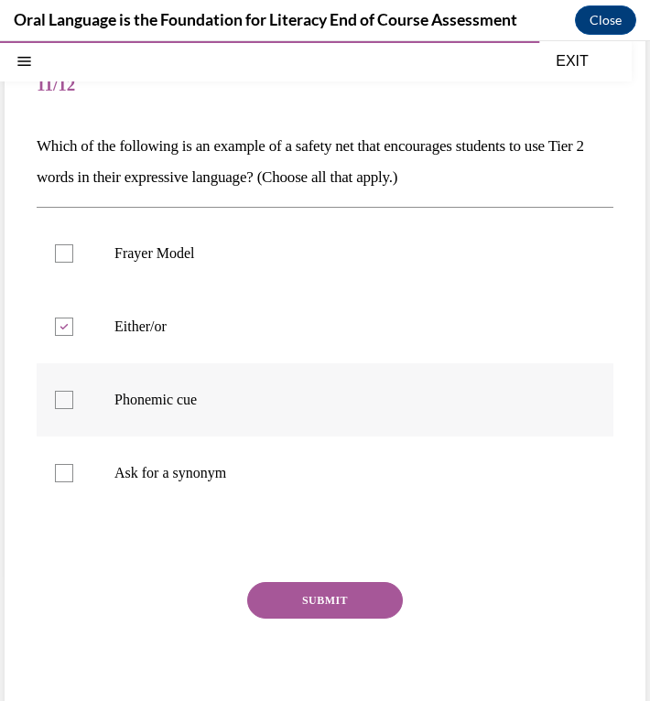
checkbox input "true"
click at [177, 448] on label "Ask for a synonym" at bounding box center [325, 472] width 576 height 73
click at [73, 464] on input "Ask for a synonym" at bounding box center [64, 473] width 18 height 18
checkbox input "true"
click at [283, 597] on button "SUBMIT" at bounding box center [325, 600] width 156 height 37
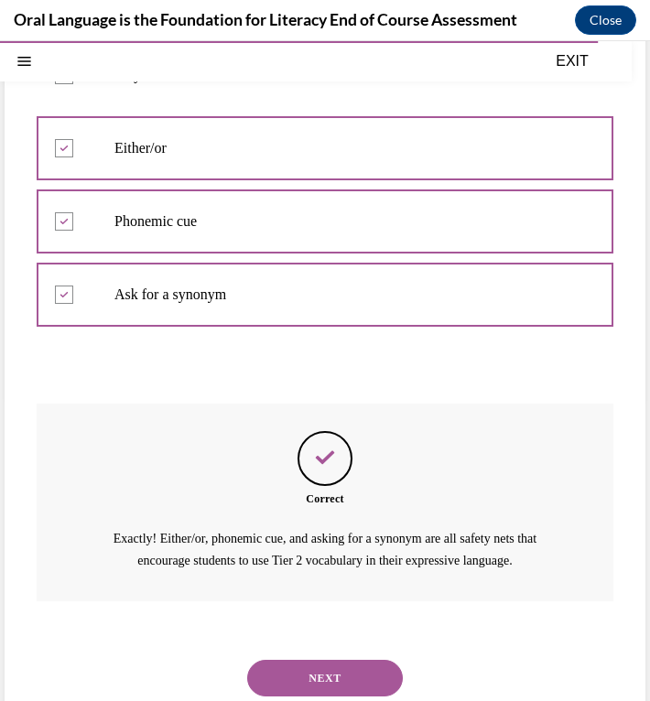
scroll to position [345, 0]
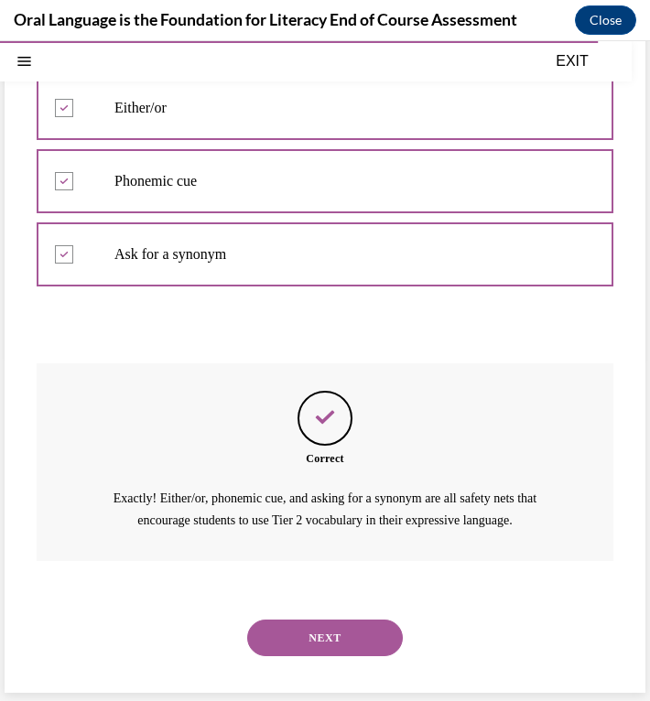
click at [296, 639] on button "NEXT" at bounding box center [325, 637] width 156 height 37
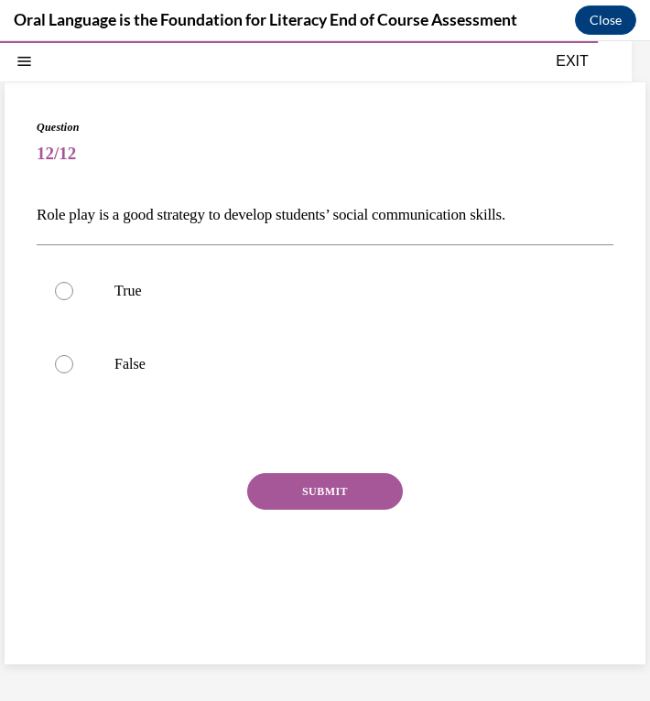
scroll to position [58, 0]
click at [121, 307] on label "True" at bounding box center [325, 290] width 576 height 73
click at [73, 300] on input "True" at bounding box center [64, 291] width 18 height 18
radio input "true"
click at [285, 497] on button "SUBMIT" at bounding box center [325, 491] width 156 height 37
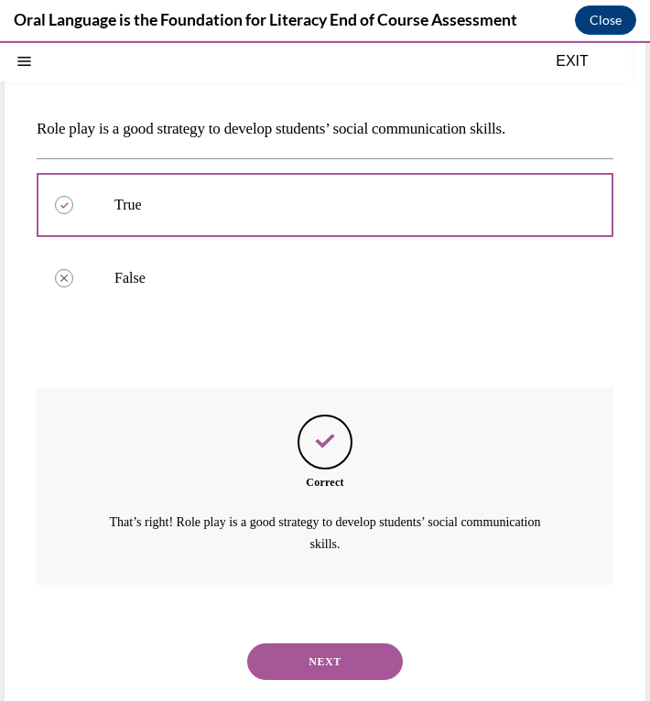
scroll to position [167, 0]
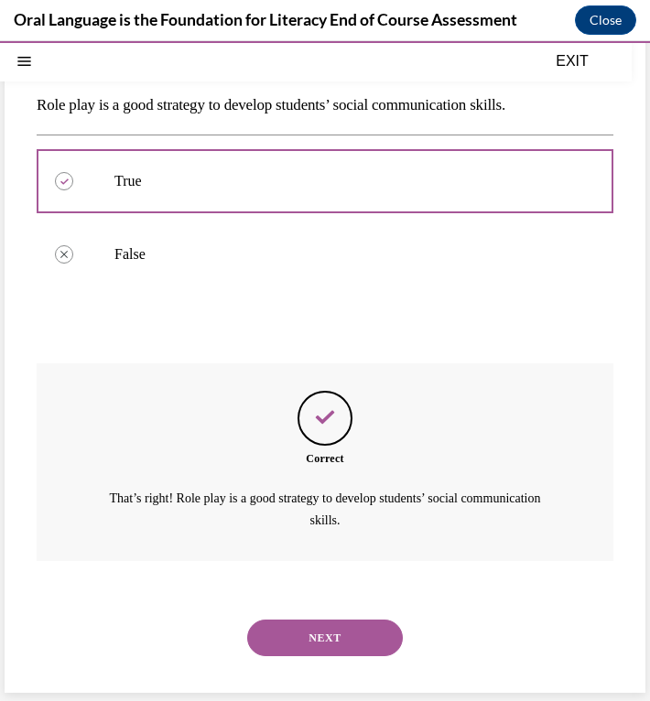
click at [274, 623] on button "NEXT" at bounding box center [325, 637] width 156 height 37
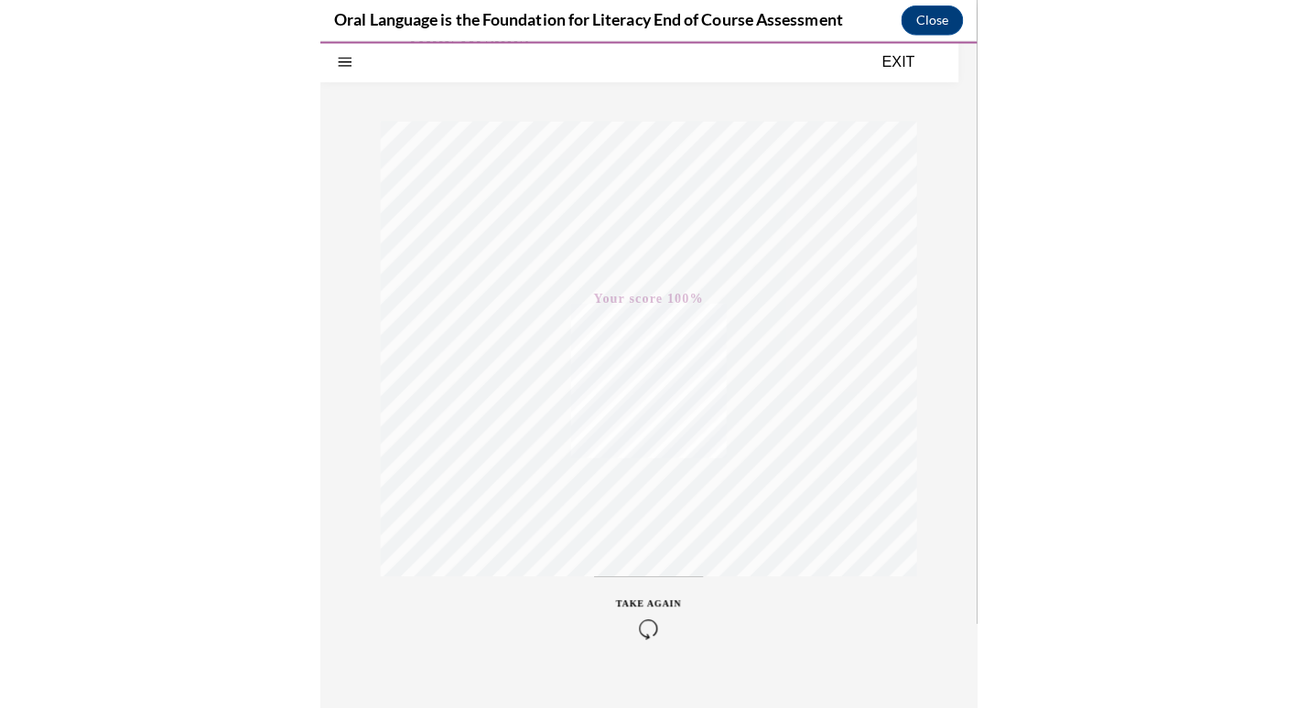
scroll to position [205, 0]
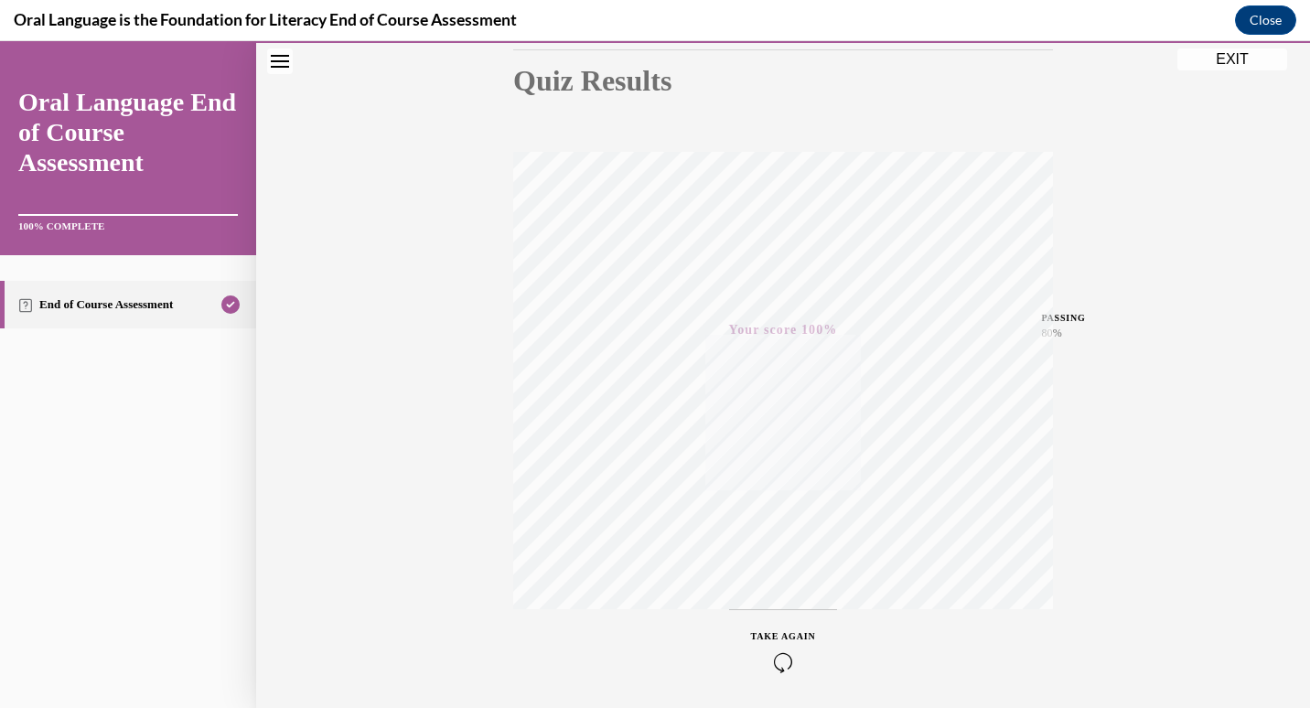
click at [448, 573] on div "Quiz Results PASSING 80% Your score 100% Passed PASSING 80% Your score Your sco…" at bounding box center [783, 334] width 1054 height 880
click at [1233, 65] on button "EXIT" at bounding box center [1233, 59] width 110 height 22
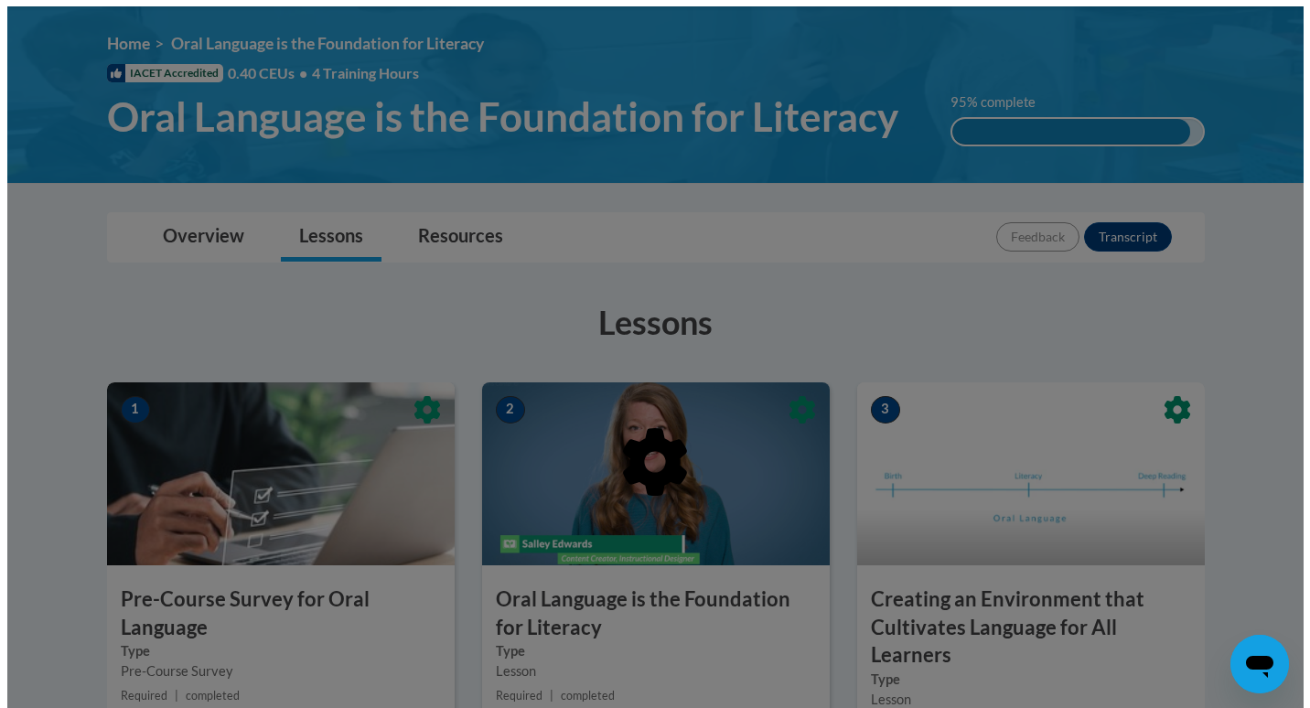
scroll to position [0, 0]
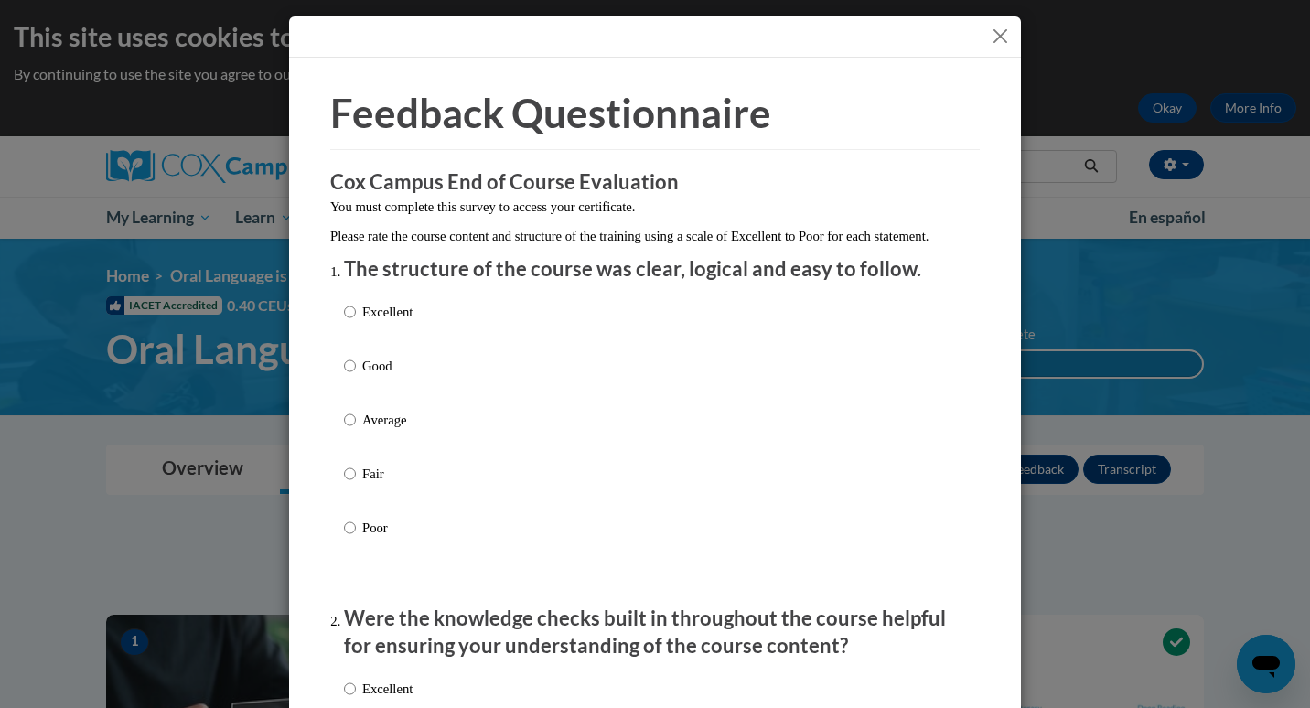
click at [362, 376] on p "Good" at bounding box center [387, 366] width 50 height 20
click at [356, 376] on input "Good" at bounding box center [350, 366] width 12 height 20
radio input "true"
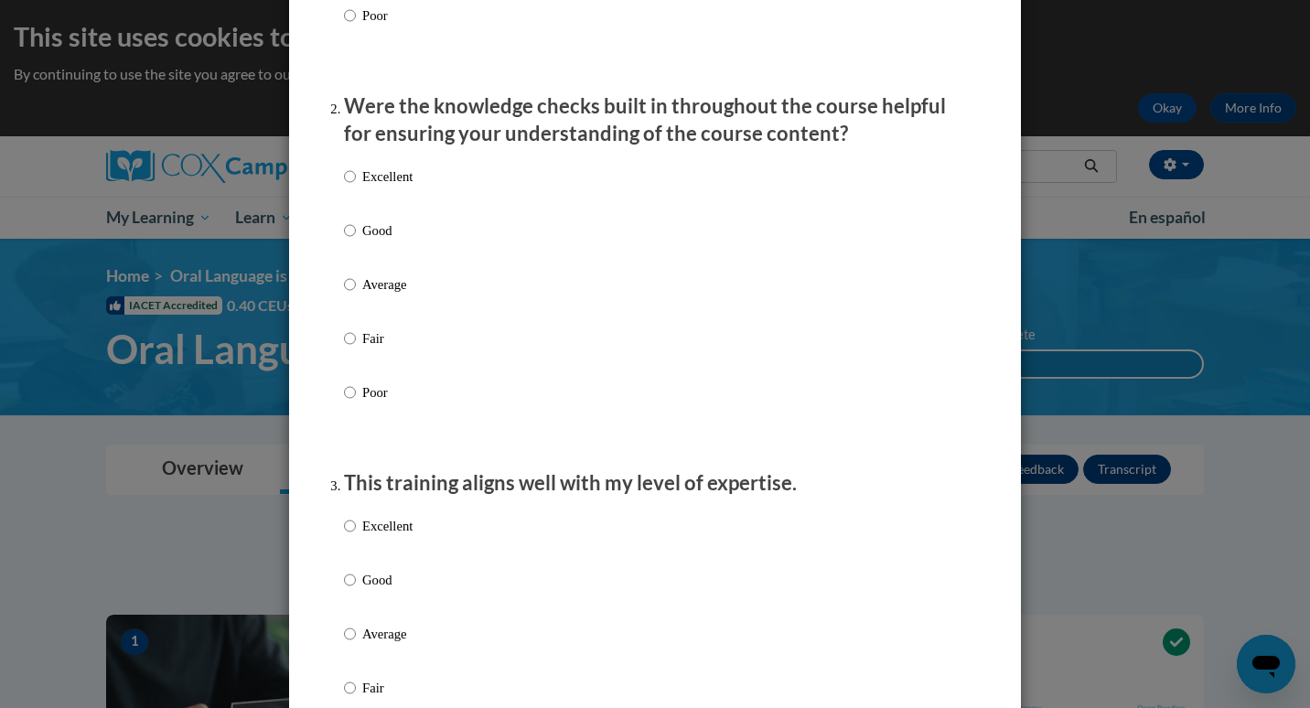
scroll to position [562, 0]
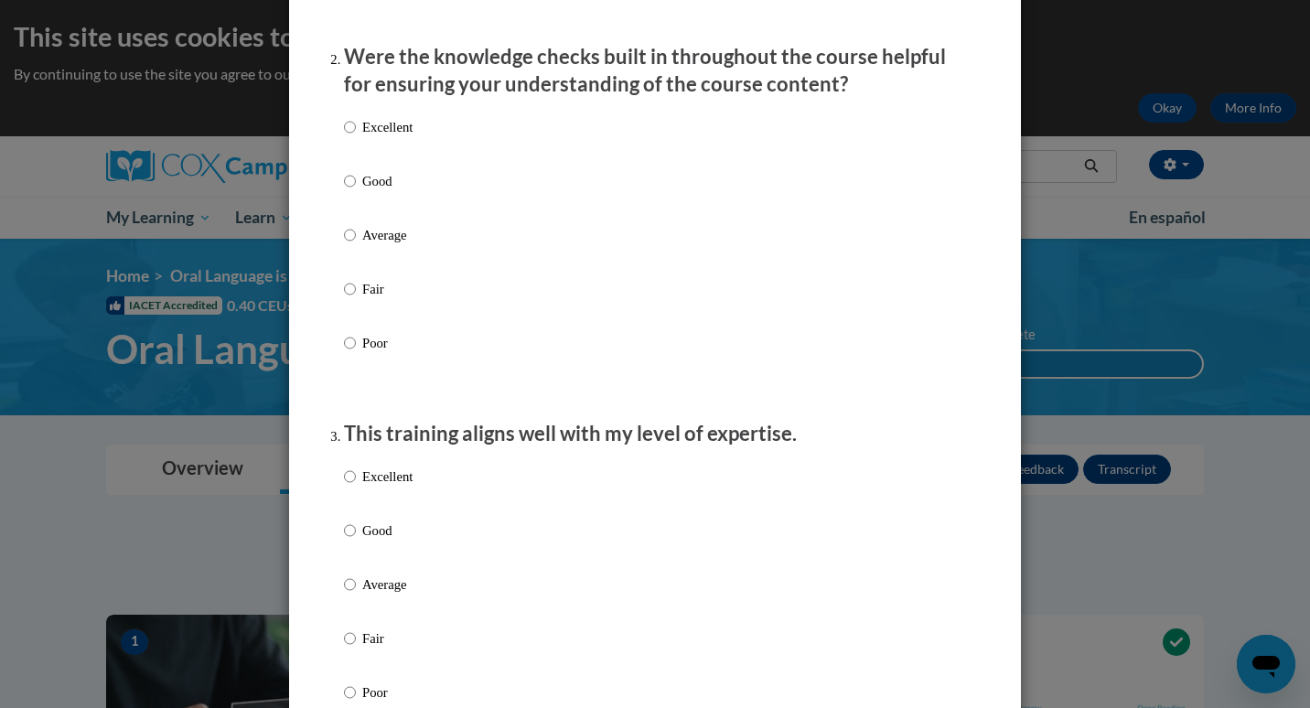
click at [381, 216] on label "Good" at bounding box center [378, 195] width 69 height 49
click at [356, 191] on input "Good" at bounding box center [350, 181] width 12 height 20
radio input "true"
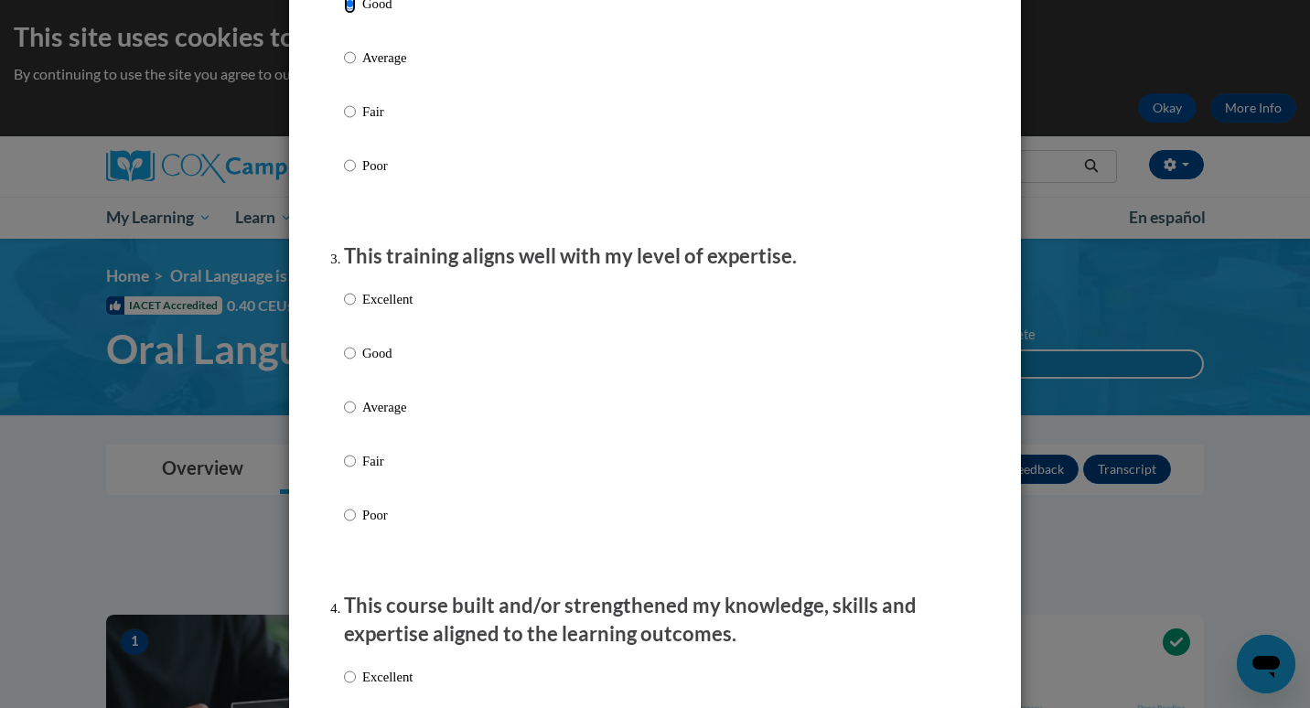
scroll to position [746, 0]
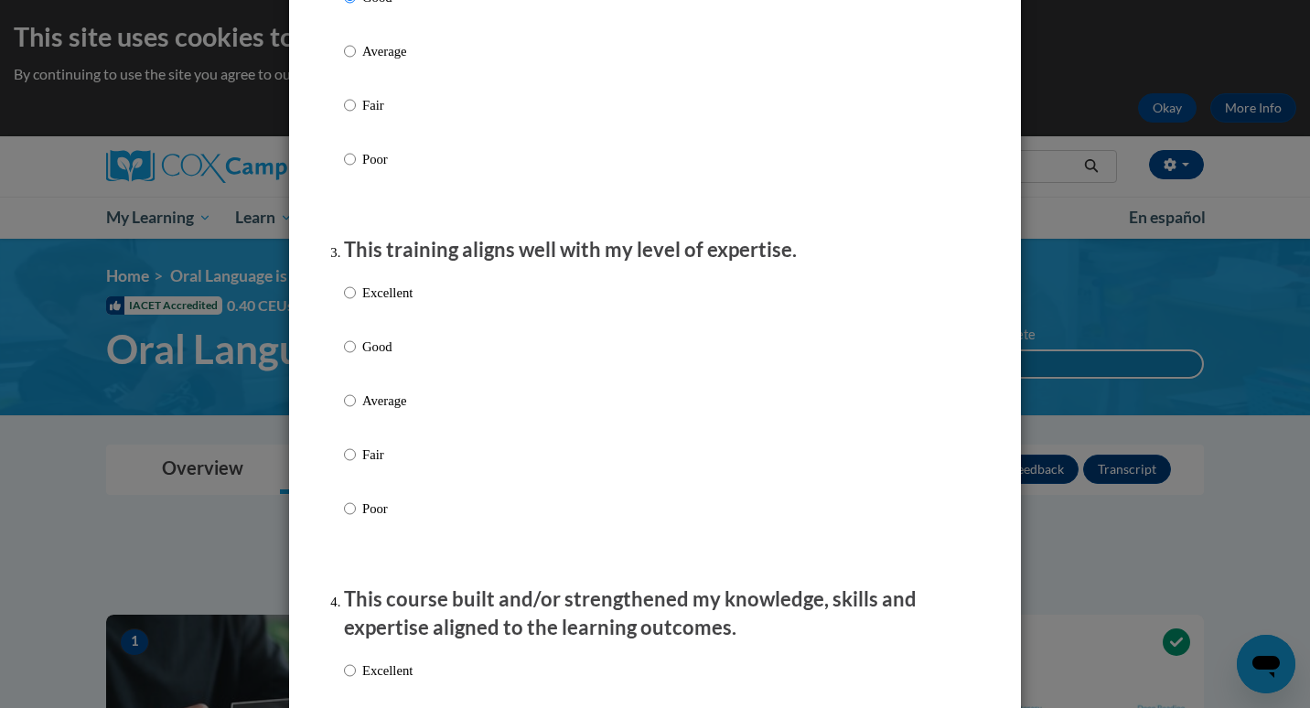
click at [381, 357] on p "Good" at bounding box center [387, 347] width 50 height 20
click at [356, 357] on input "Good" at bounding box center [350, 347] width 12 height 20
radio input "true"
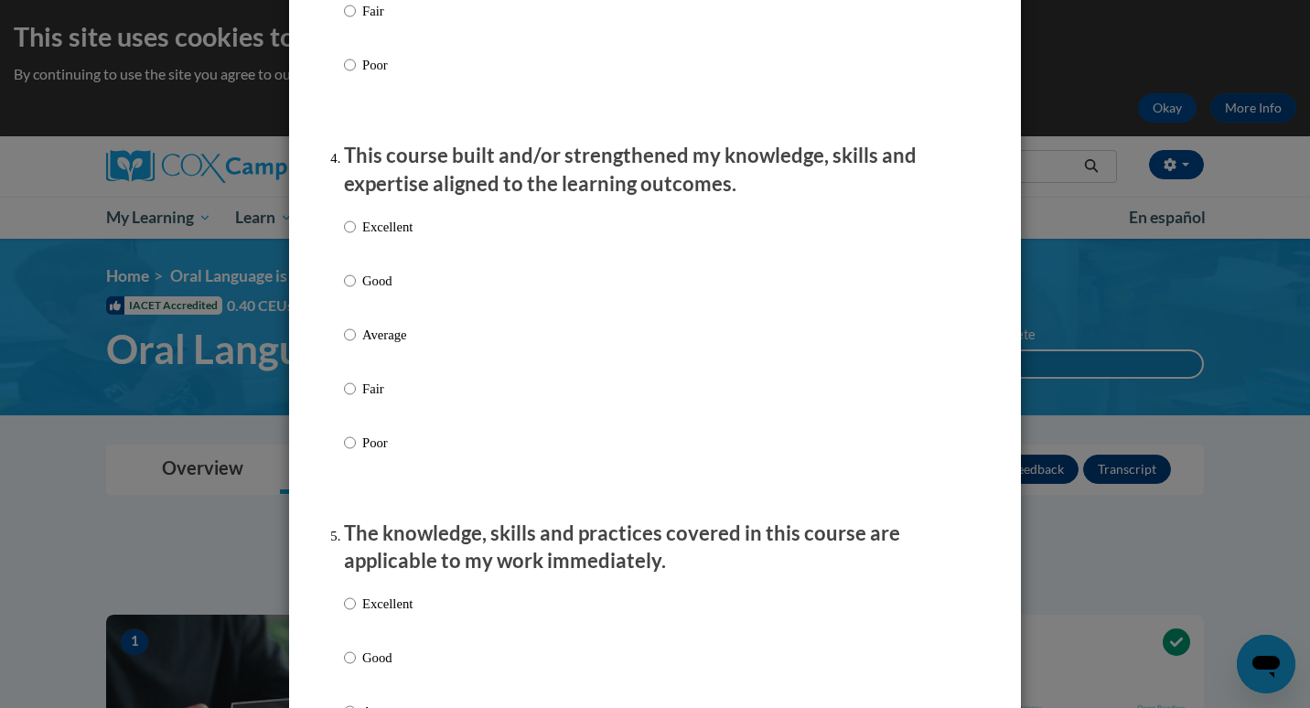
click at [383, 291] on p "Good" at bounding box center [387, 281] width 50 height 20
click at [356, 291] on input "Good" at bounding box center [350, 281] width 12 height 20
radio input "true"
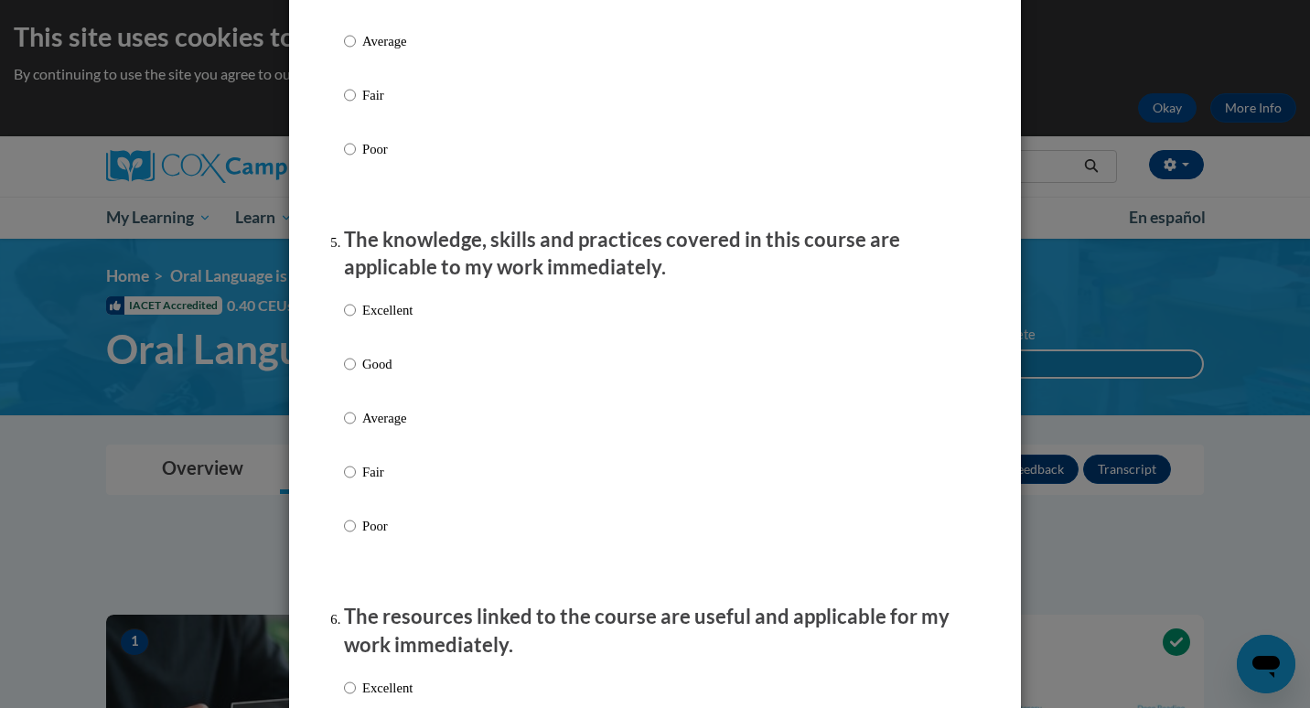
scroll to position [1502, 0]
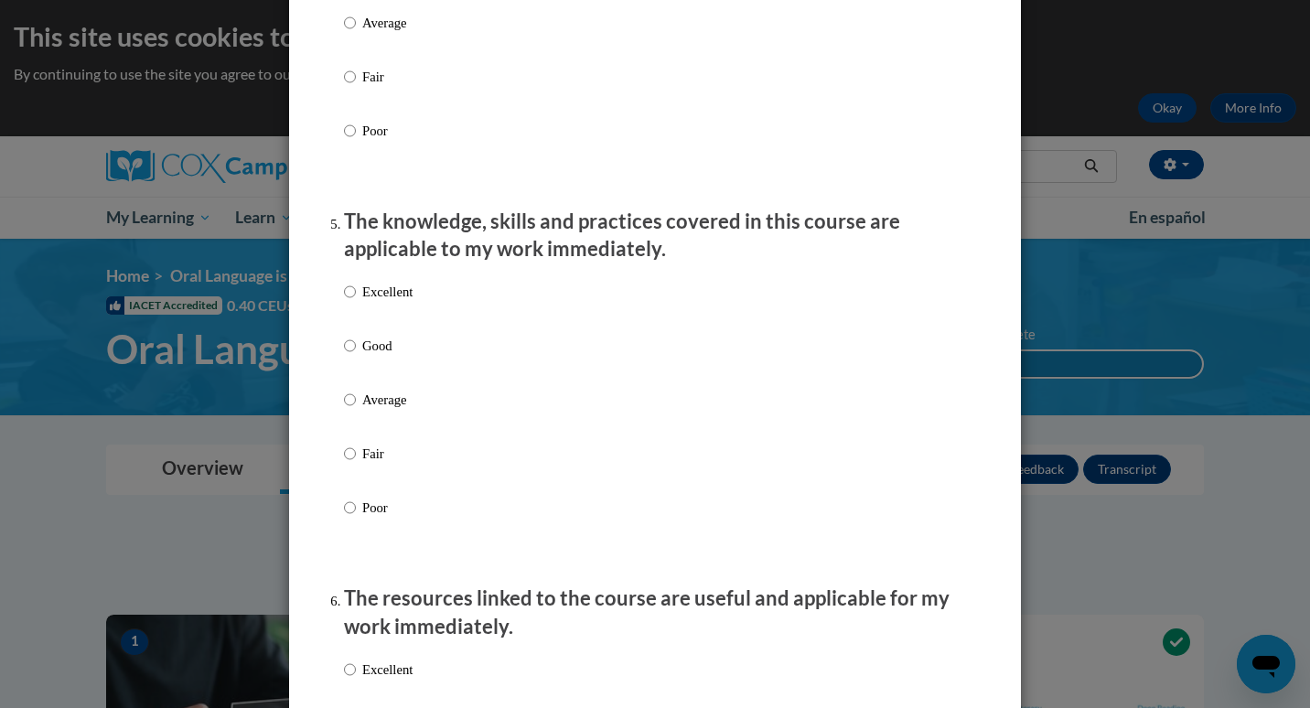
click at [384, 323] on label "Excellent" at bounding box center [378, 306] width 69 height 49
click at [356, 302] on input "Excellent" at bounding box center [350, 292] width 12 height 20
radio input "true"
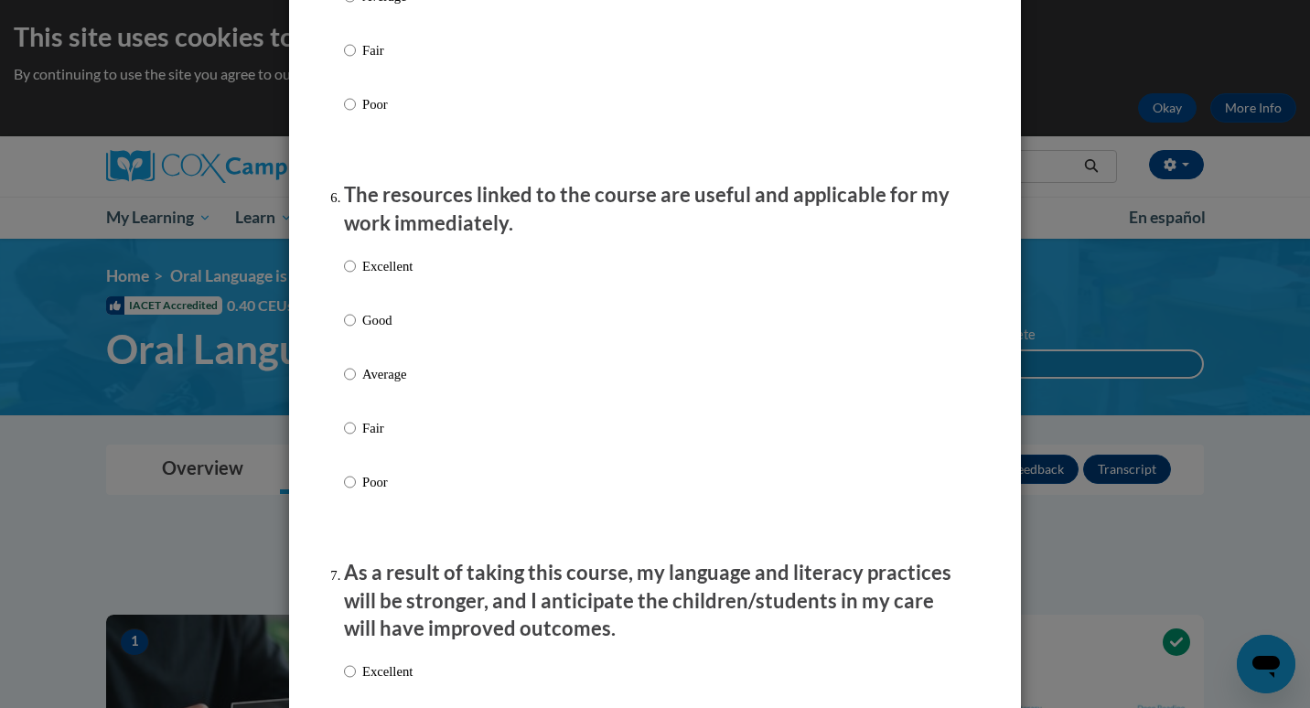
scroll to position [1913, 0]
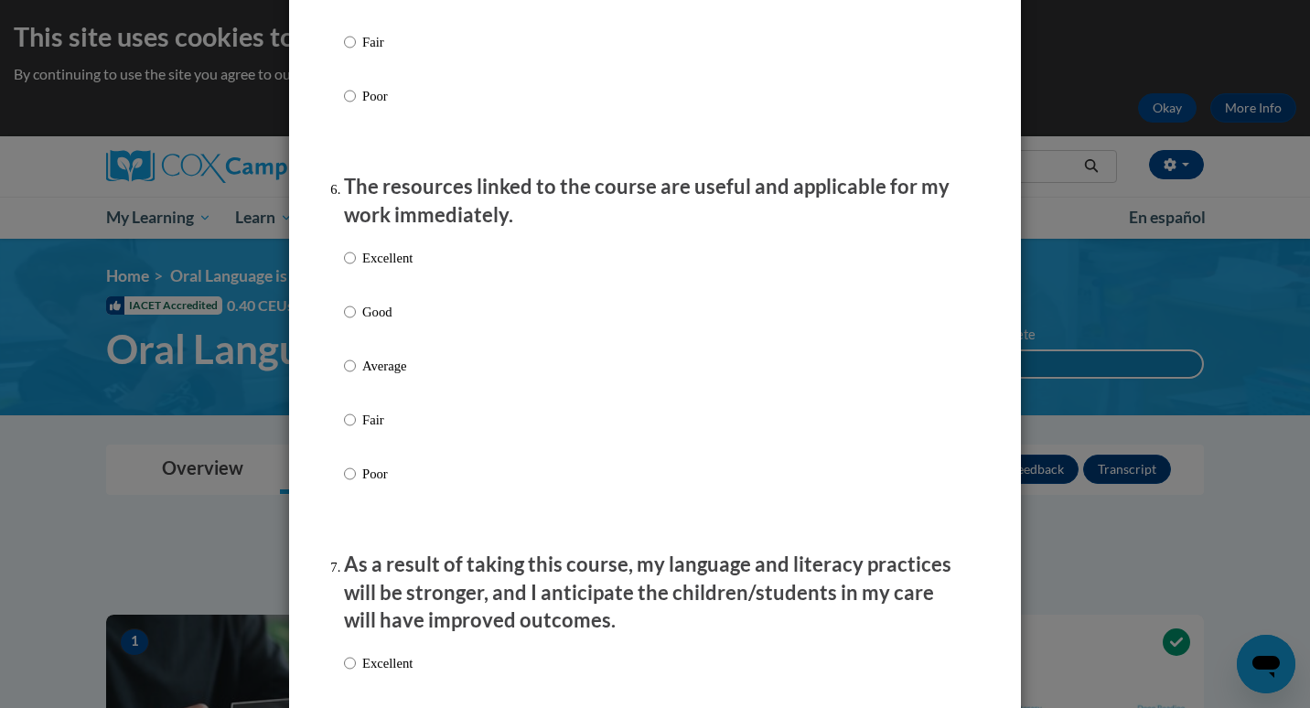
click at [376, 322] on p "Good" at bounding box center [387, 312] width 50 height 20
click at [356, 322] on input "Good" at bounding box center [350, 312] width 12 height 20
radio input "true"
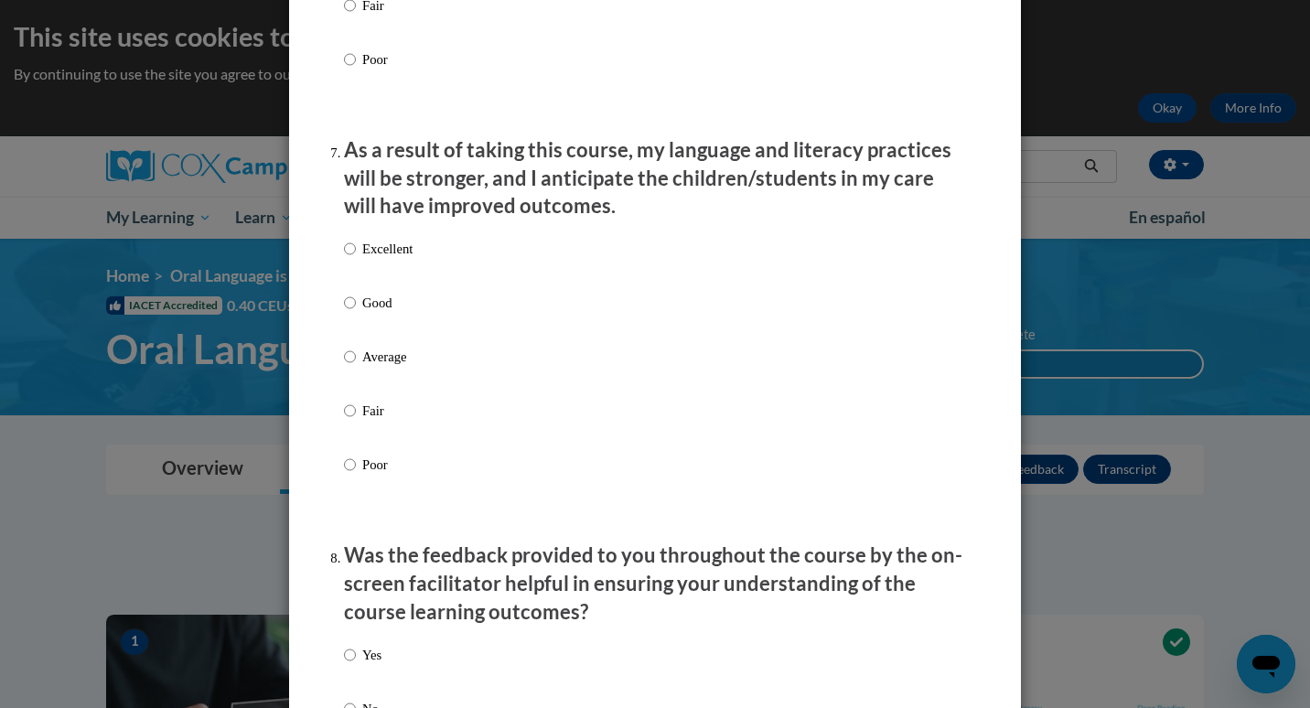
scroll to position [2329, 0]
click at [368, 312] on p "Good" at bounding box center [387, 302] width 50 height 20
click at [356, 312] on input "Good" at bounding box center [350, 302] width 12 height 20
radio input "true"
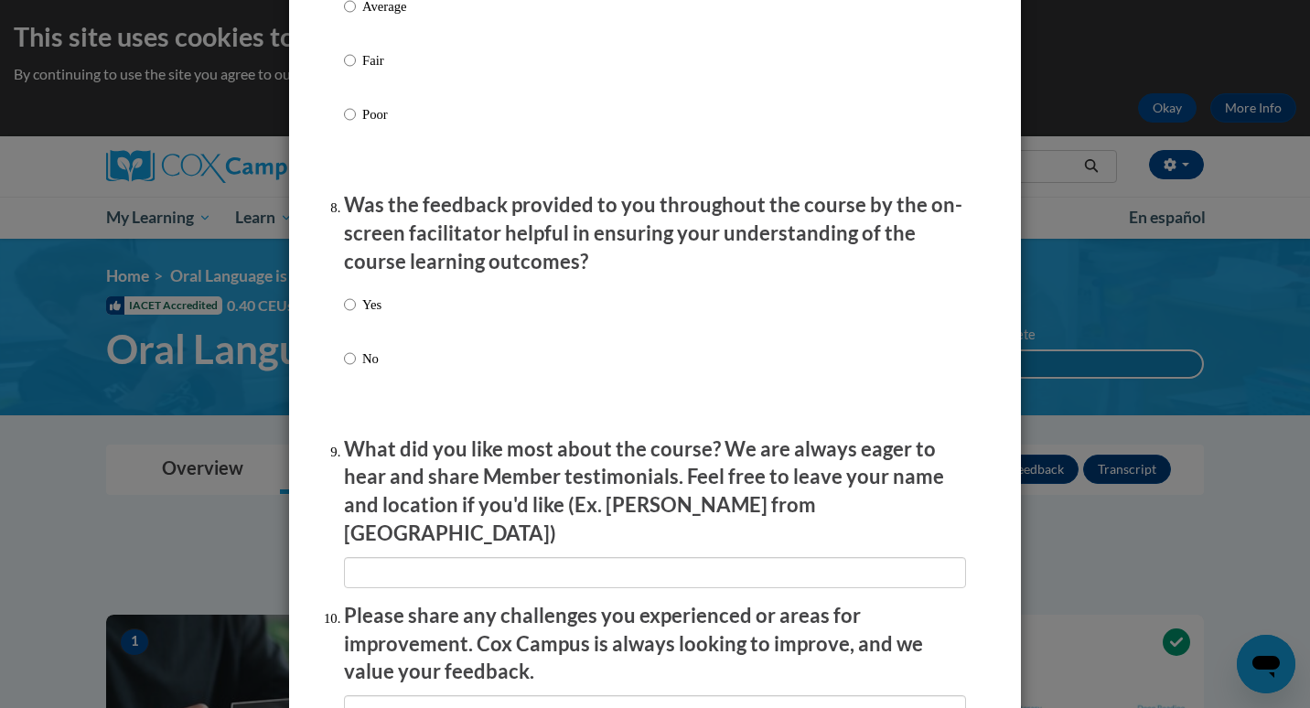
scroll to position [2679, 0]
click at [363, 314] on p "Yes" at bounding box center [371, 304] width 19 height 20
click at [356, 314] on input "Yes" at bounding box center [350, 304] width 12 height 20
radio input "true"
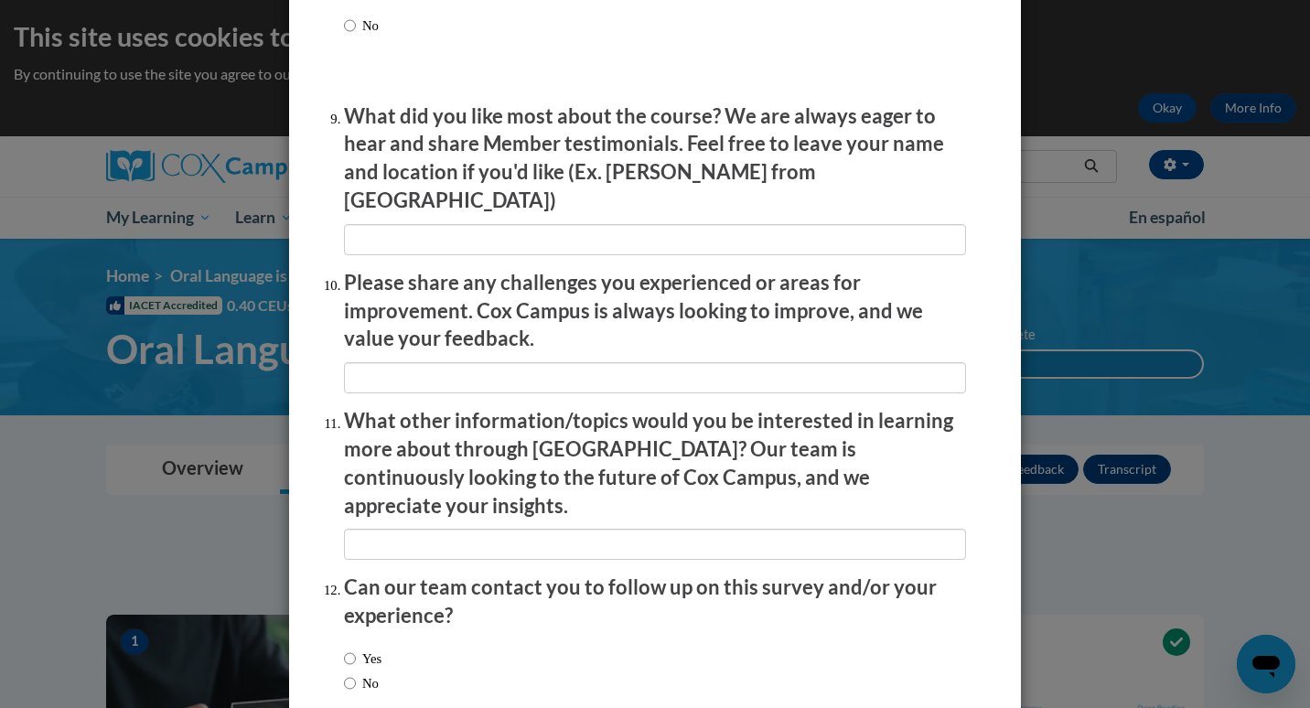
scroll to position [3098, 0]
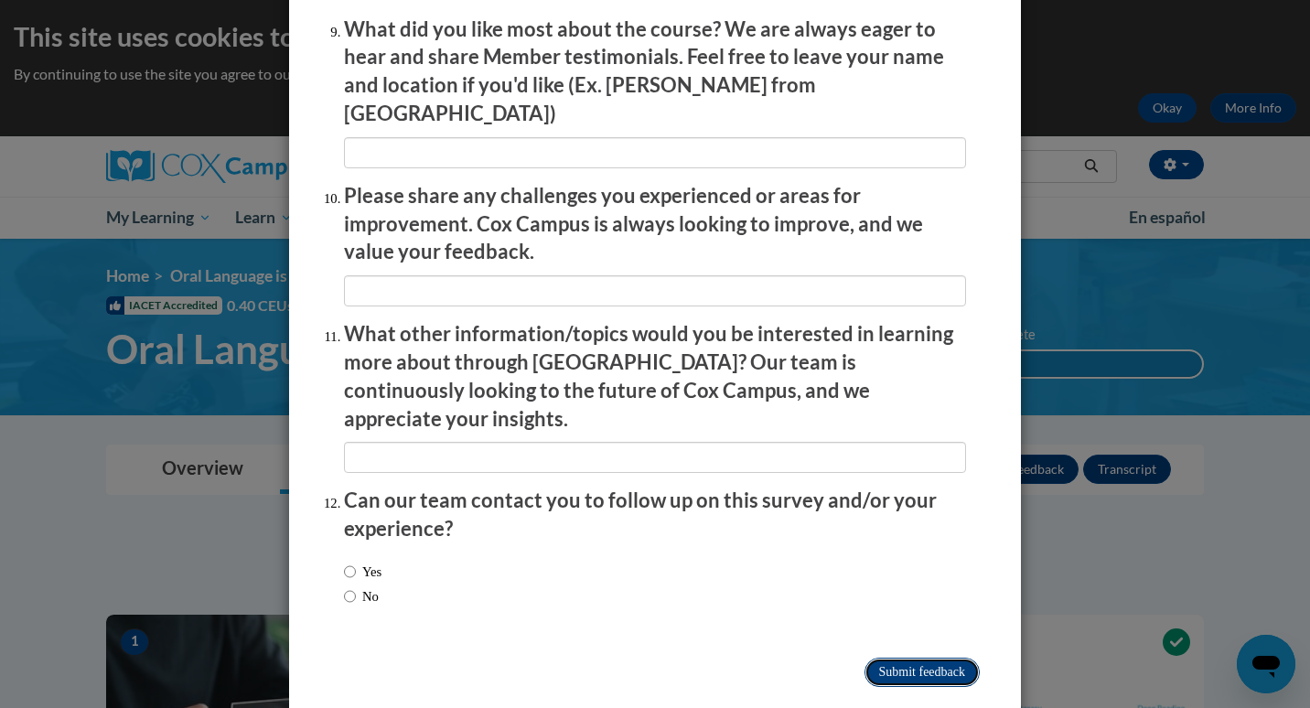
click at [931, 658] on input "Submit feedback" at bounding box center [922, 672] width 115 height 29
